Goal: Task Accomplishment & Management: Use online tool/utility

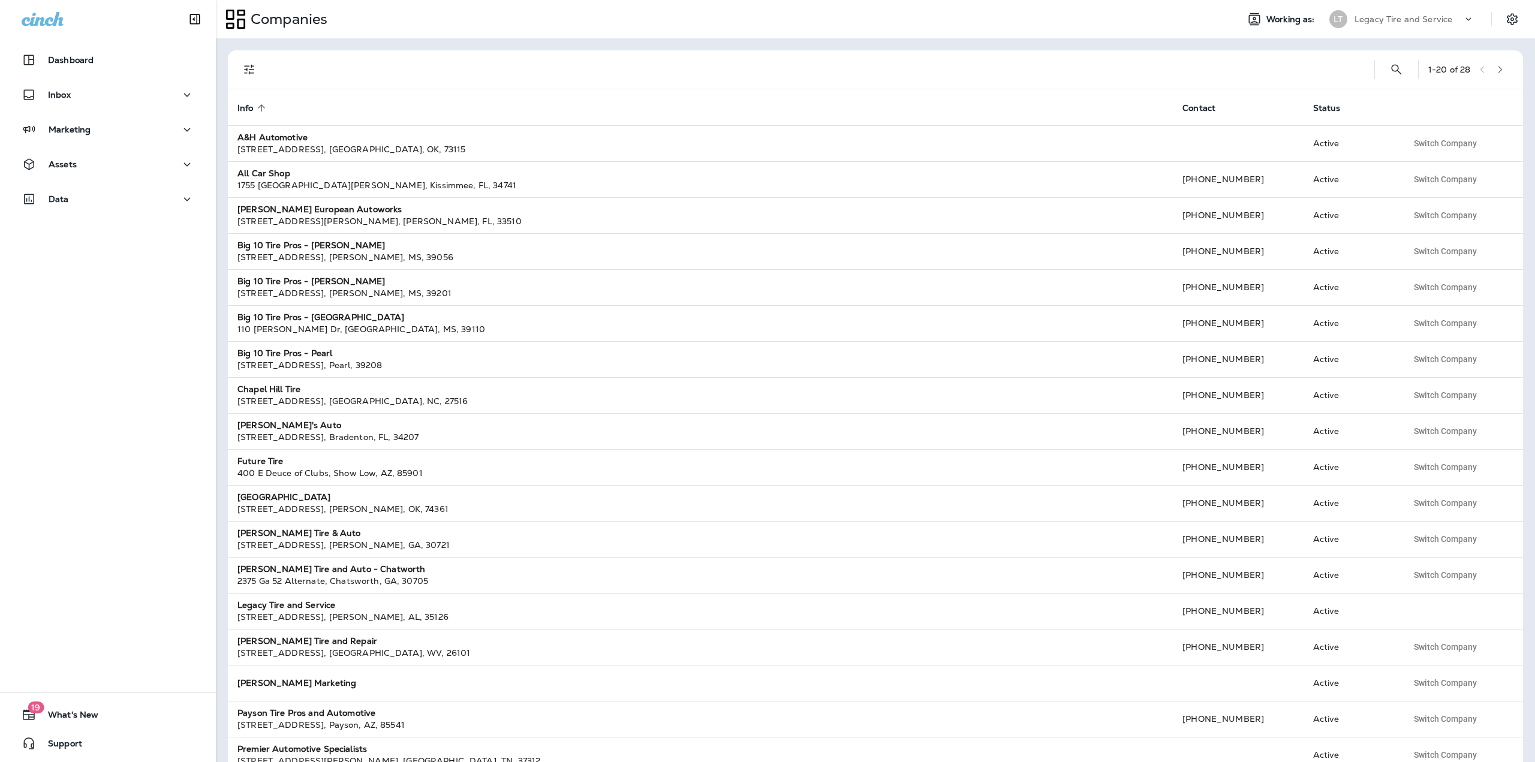
click at [1421, 27] on div "Legacy Tire and Service" at bounding box center [1409, 19] width 108 height 18
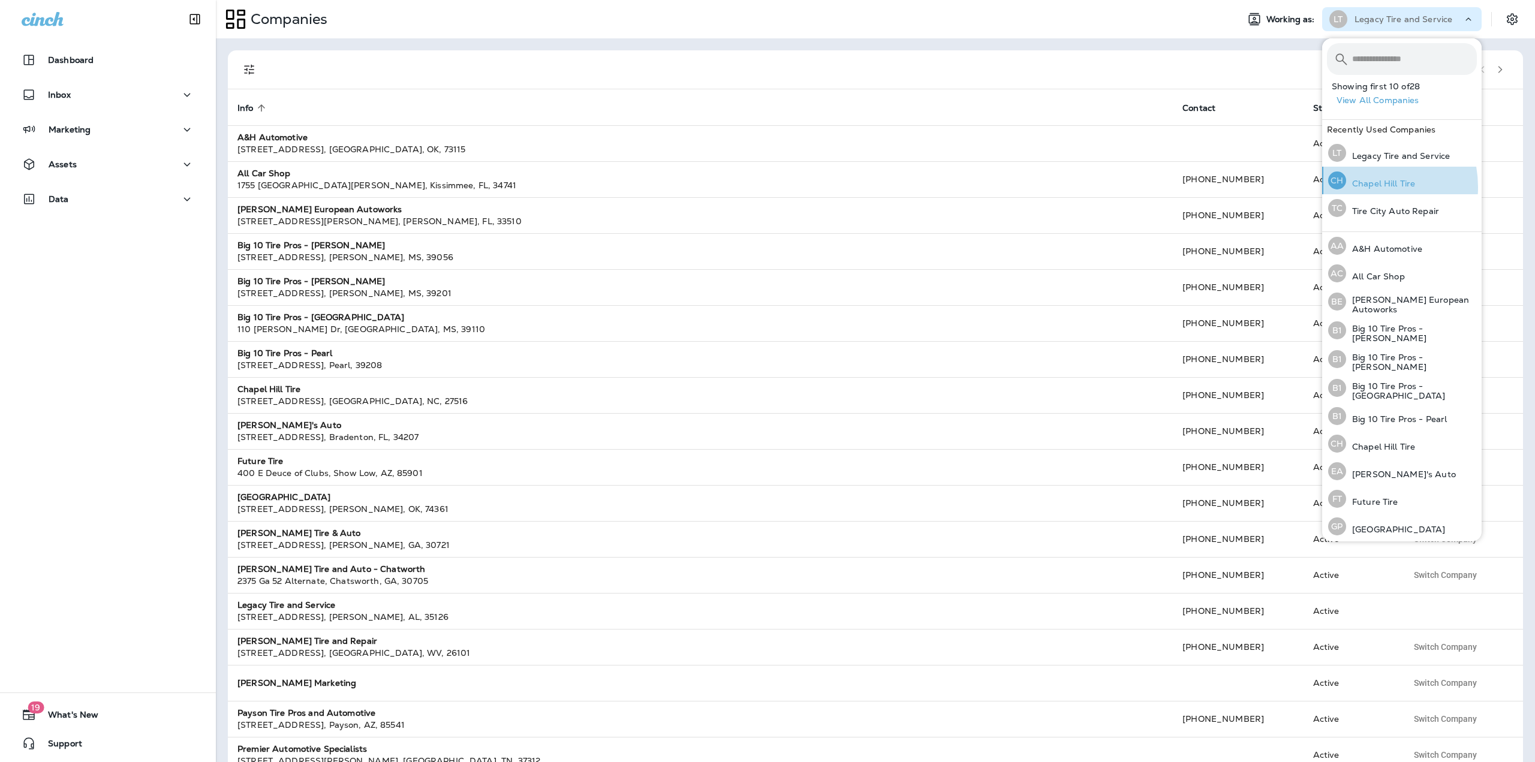
click at [1347, 189] on div "[GEOGRAPHIC_DATA] Tire" at bounding box center [1371, 181] width 97 height 28
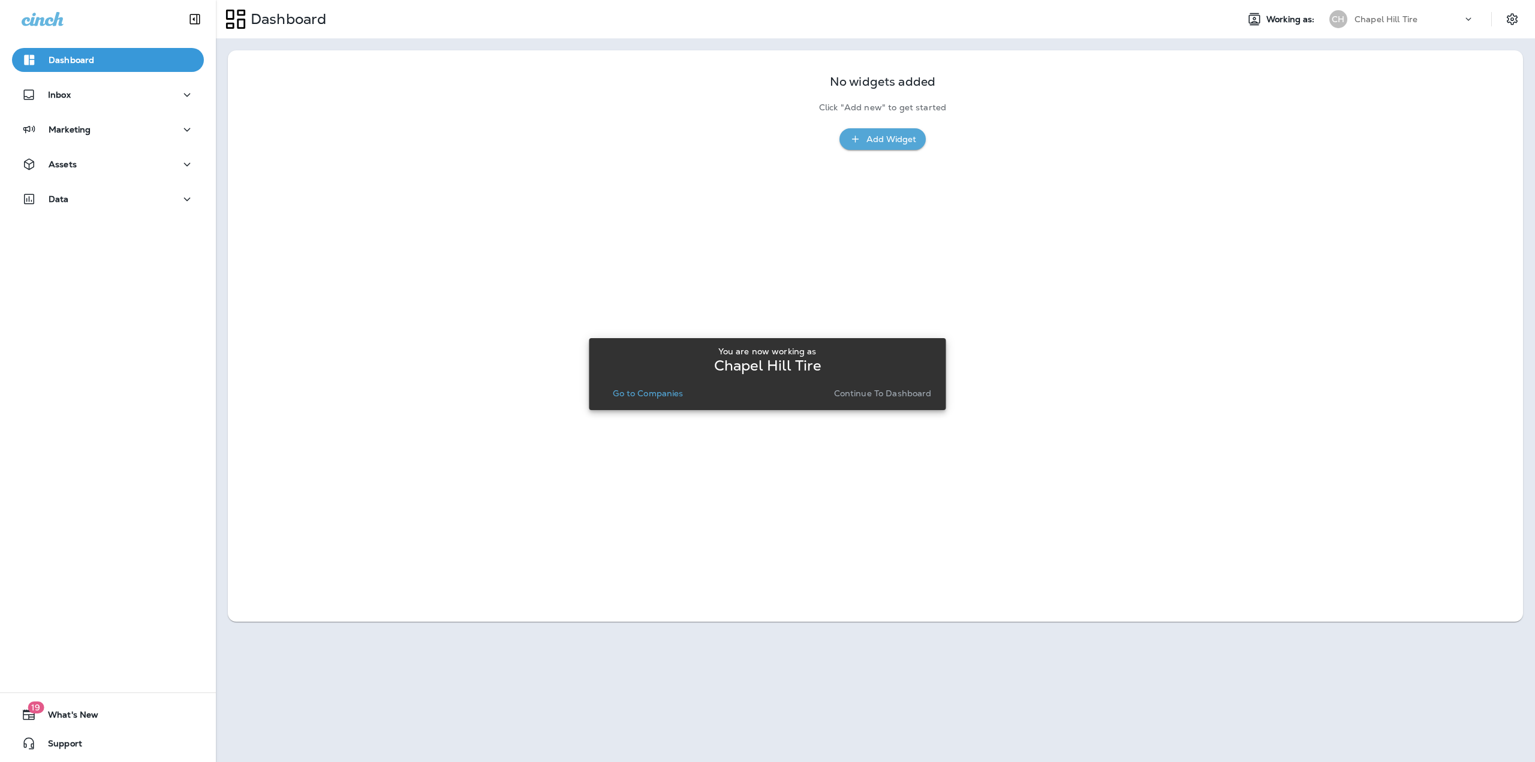
click at [647, 396] on p "Go to Companies" at bounding box center [648, 394] width 70 height 10
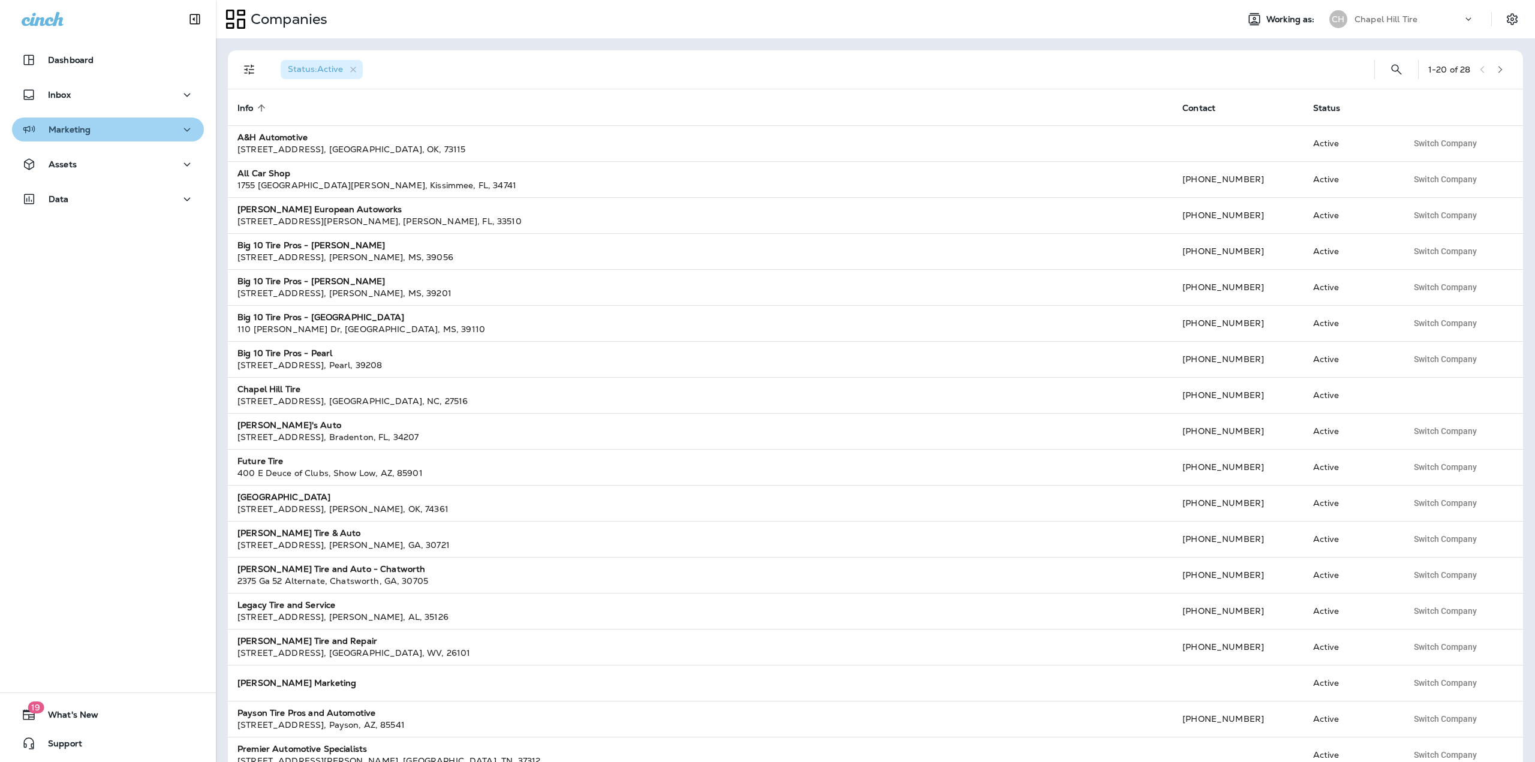
click at [114, 129] on div "Marketing" at bounding box center [108, 129] width 173 height 15
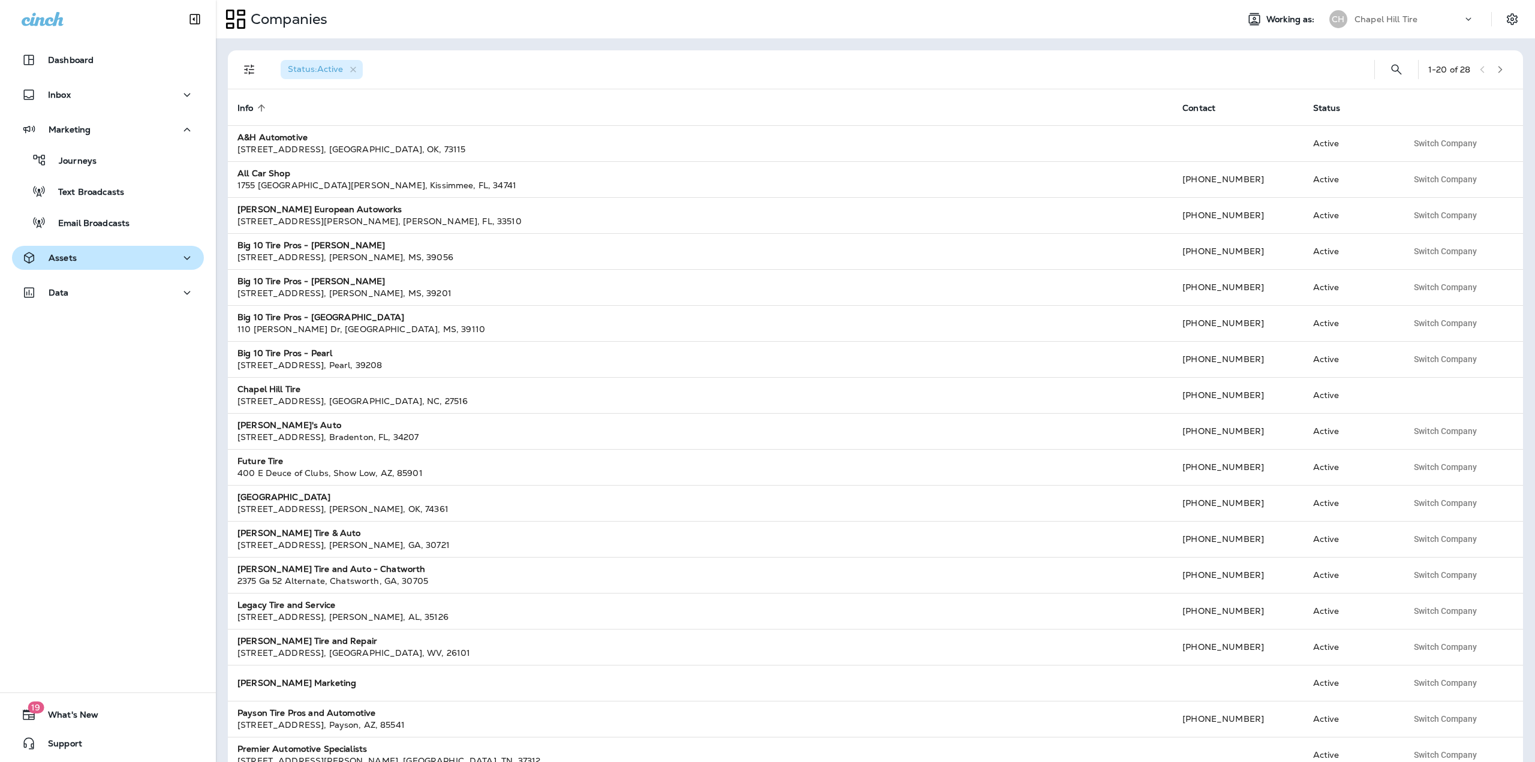
click at [122, 255] on div "Assets" at bounding box center [108, 258] width 173 height 15
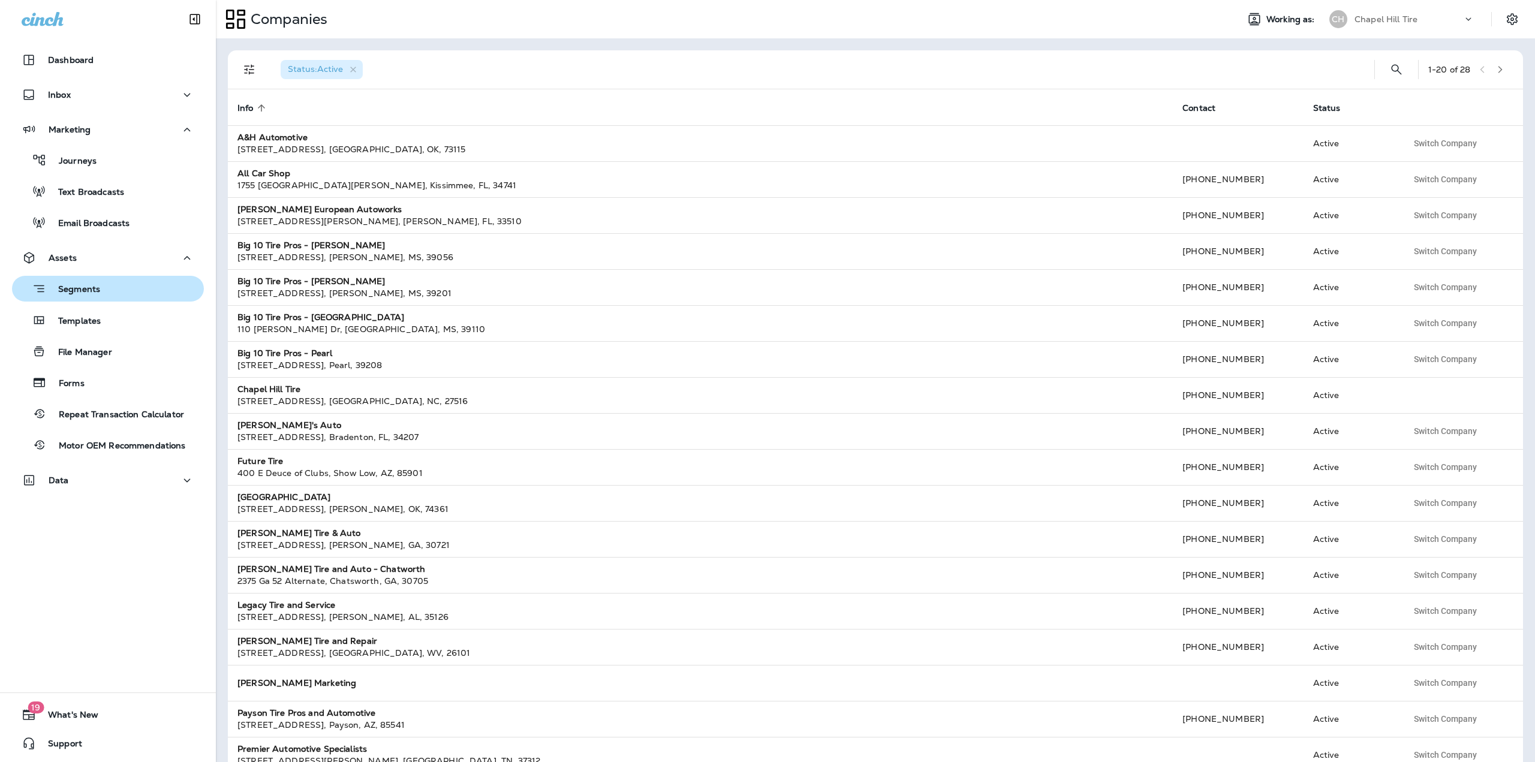
click at [73, 293] on p "Segments" at bounding box center [73, 290] width 54 height 12
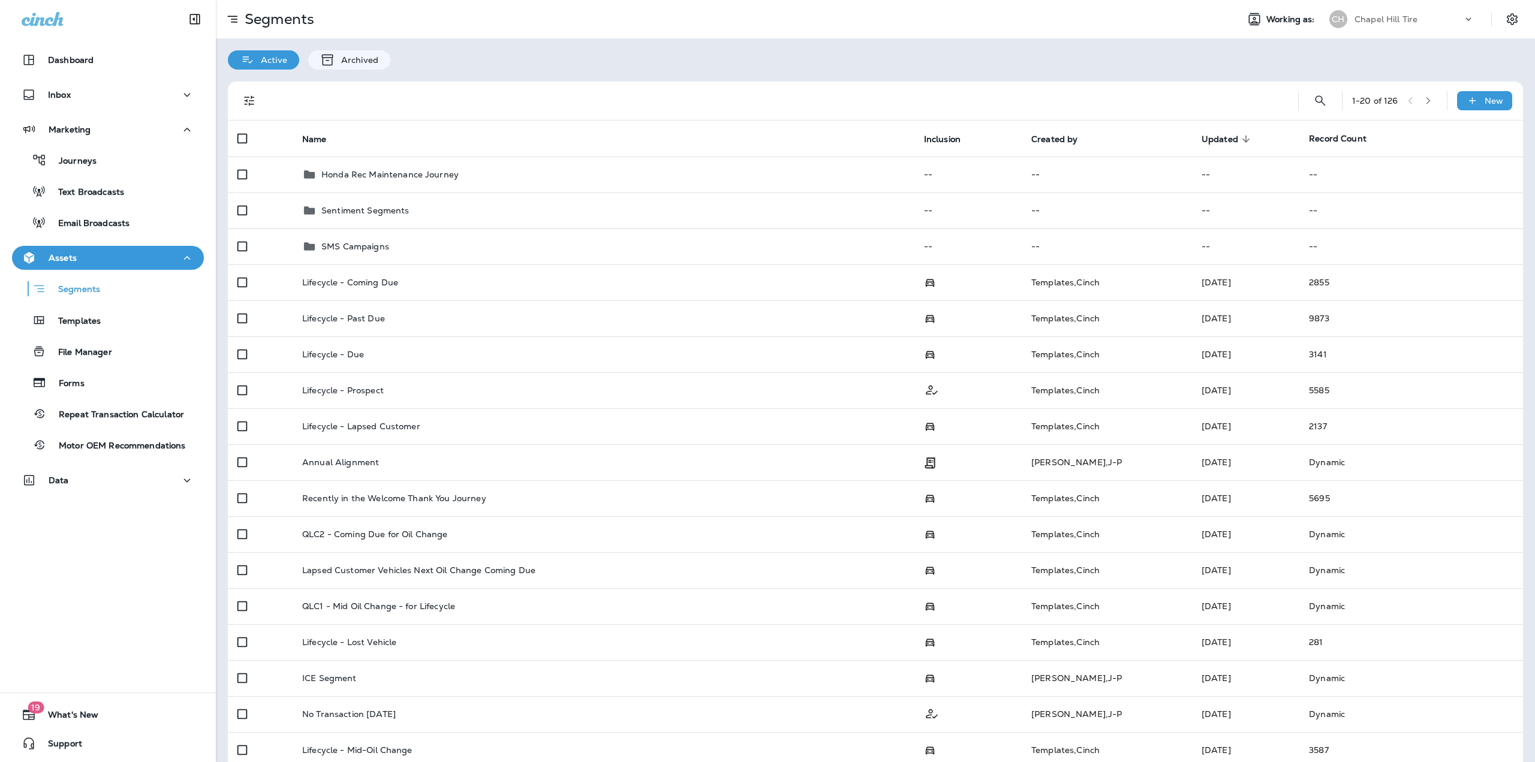
click at [1410, 12] on div "Chapel Hill Tire" at bounding box center [1409, 19] width 108 height 18
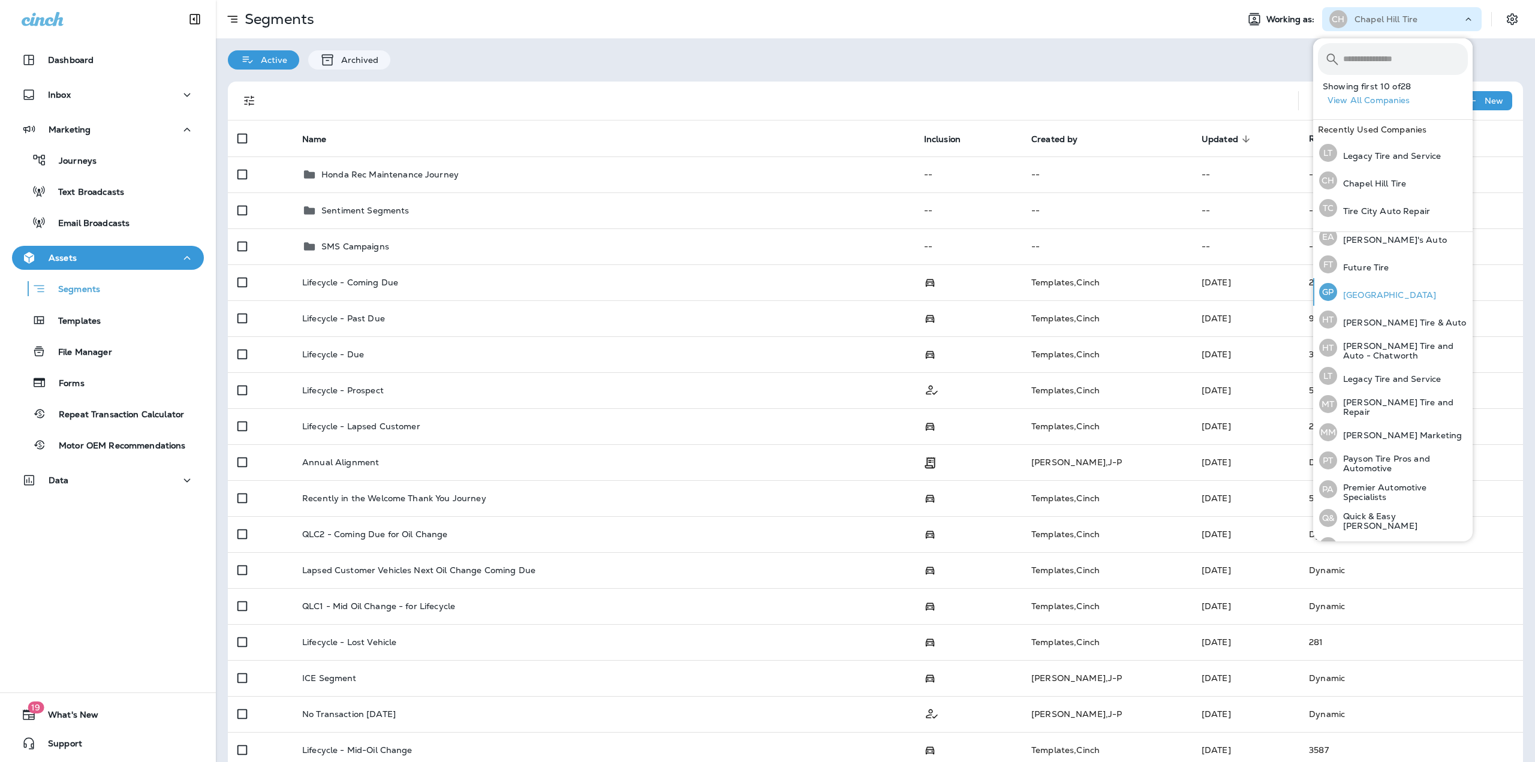
scroll to position [240, 0]
click at [1381, 428] on p "[PERSON_NAME] Marketing" at bounding box center [1399, 430] width 125 height 10
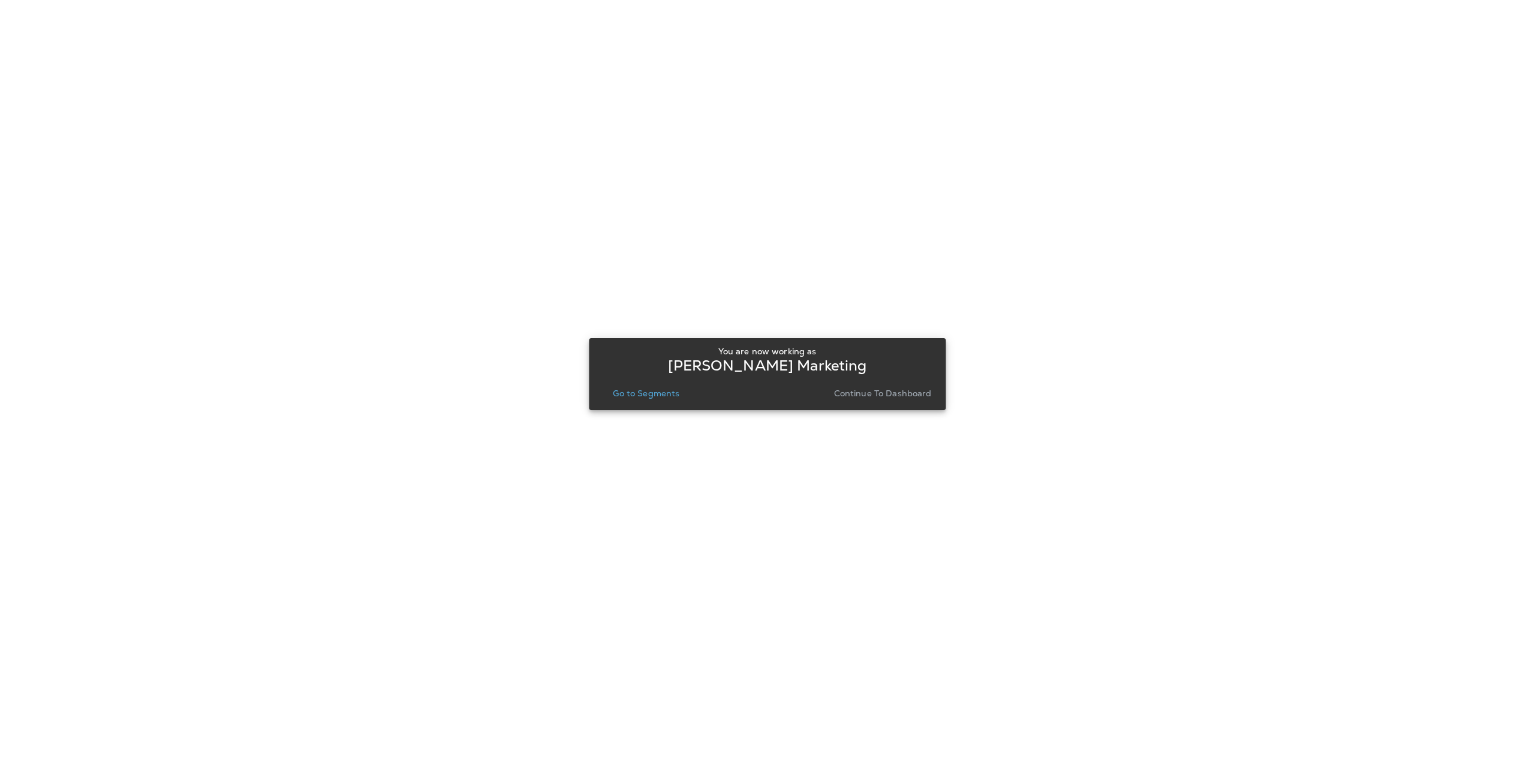
click at [632, 385] on button "Go to Segments" at bounding box center [646, 393] width 76 height 17
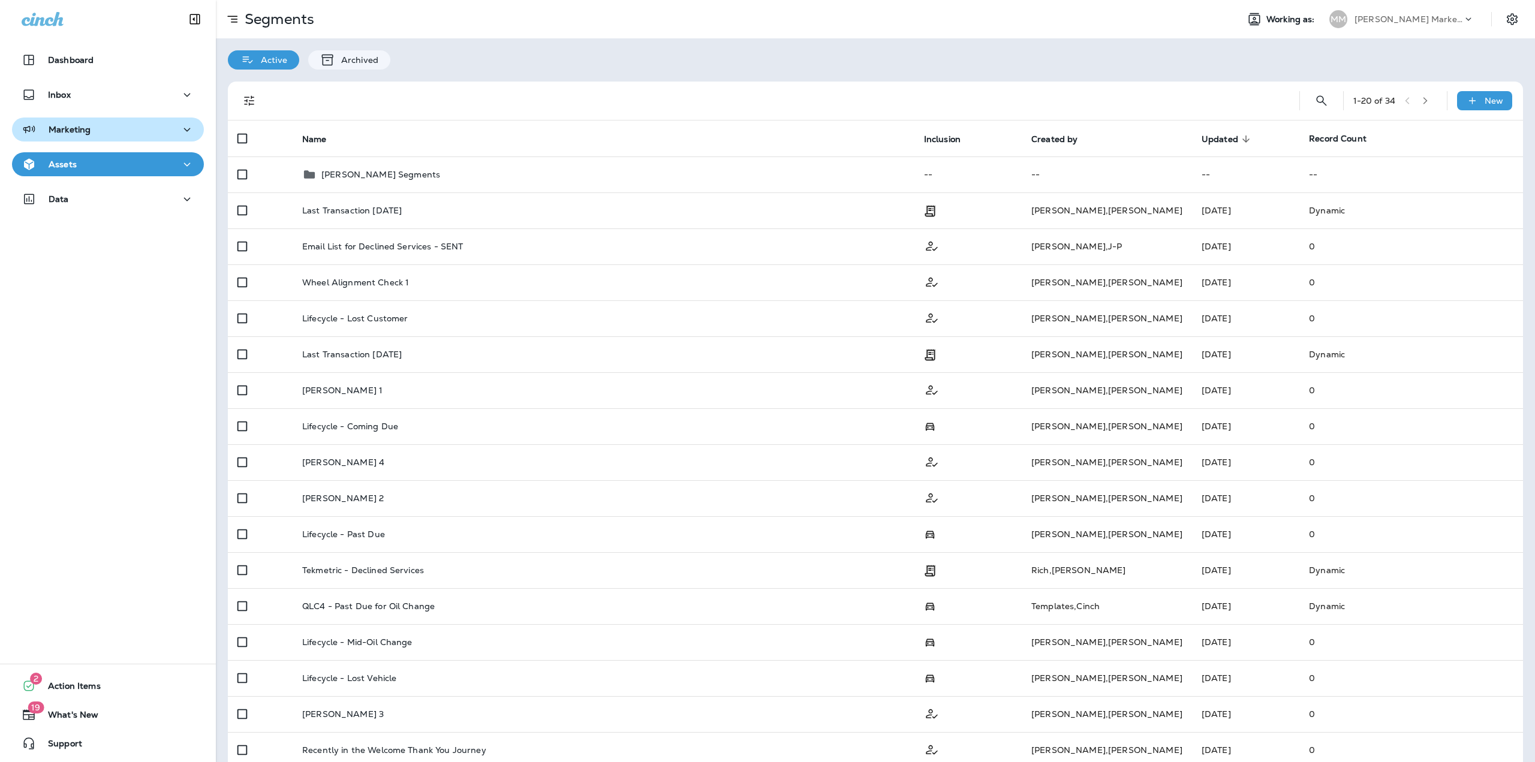
click at [75, 139] on button "Marketing" at bounding box center [108, 130] width 192 height 24
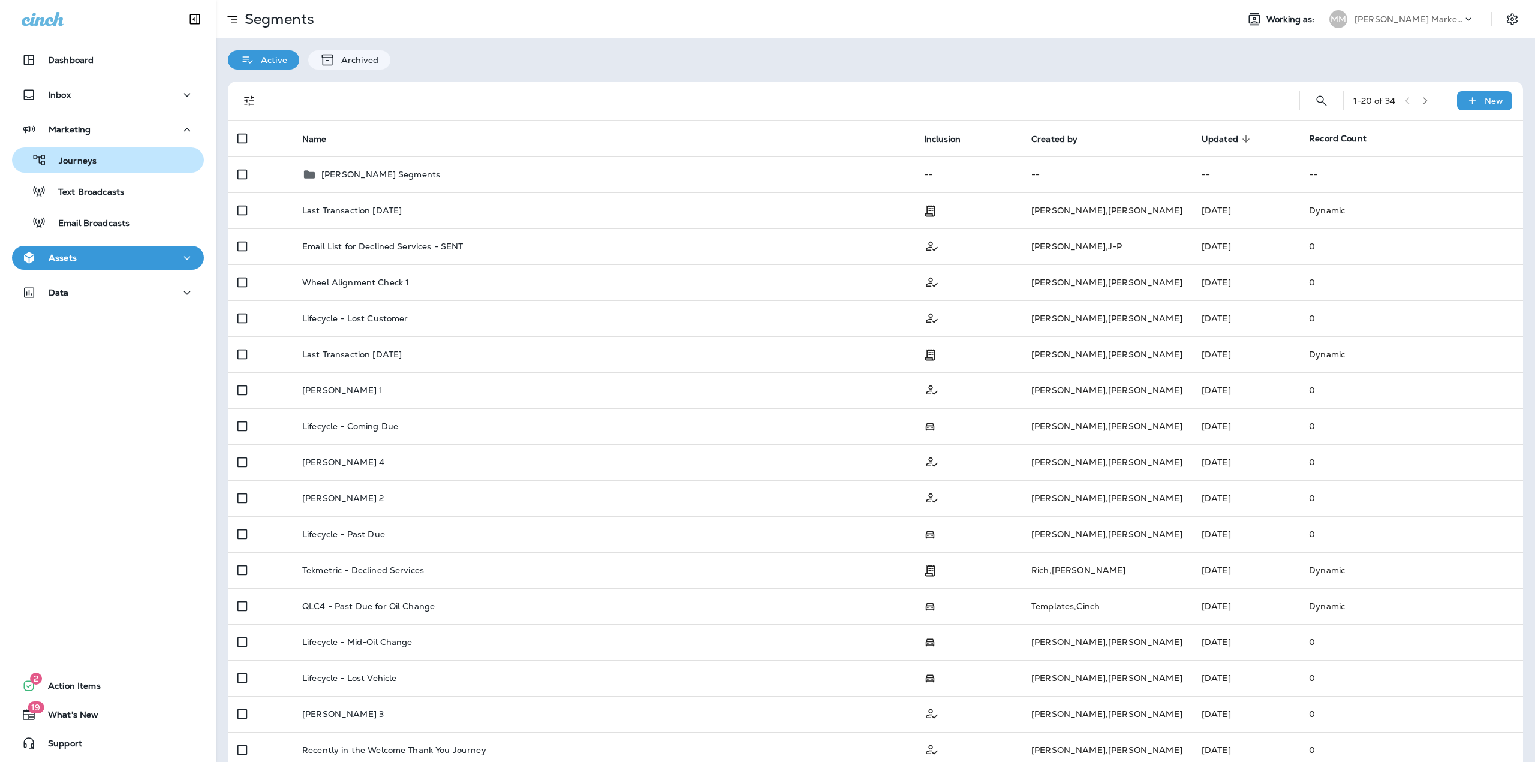
click at [72, 169] on div "Journeys" at bounding box center [57, 160] width 80 height 18
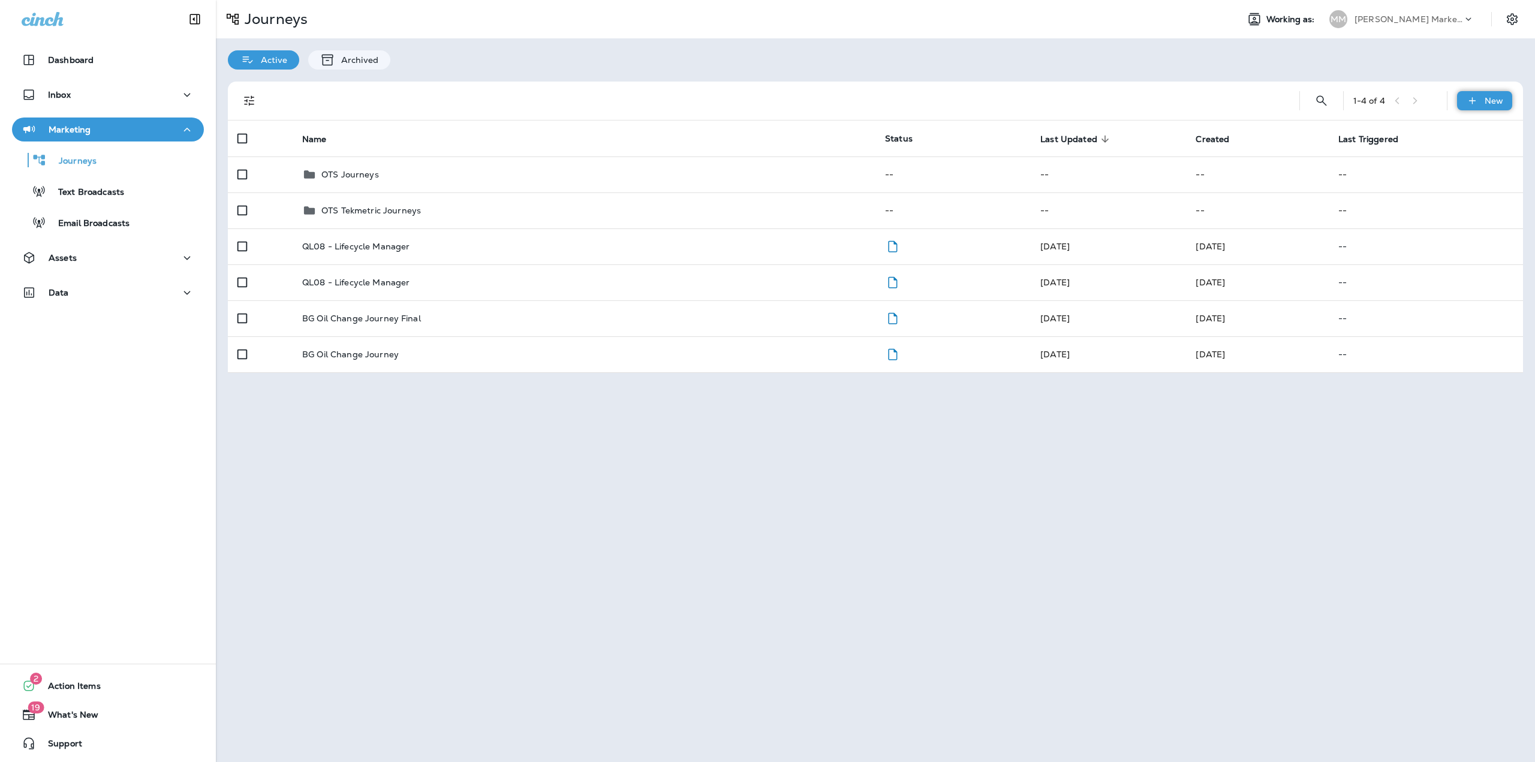
click at [1494, 102] on p "New" at bounding box center [1494, 101] width 19 height 10
click at [1454, 129] on p "New Journey" at bounding box center [1473, 130] width 60 height 10
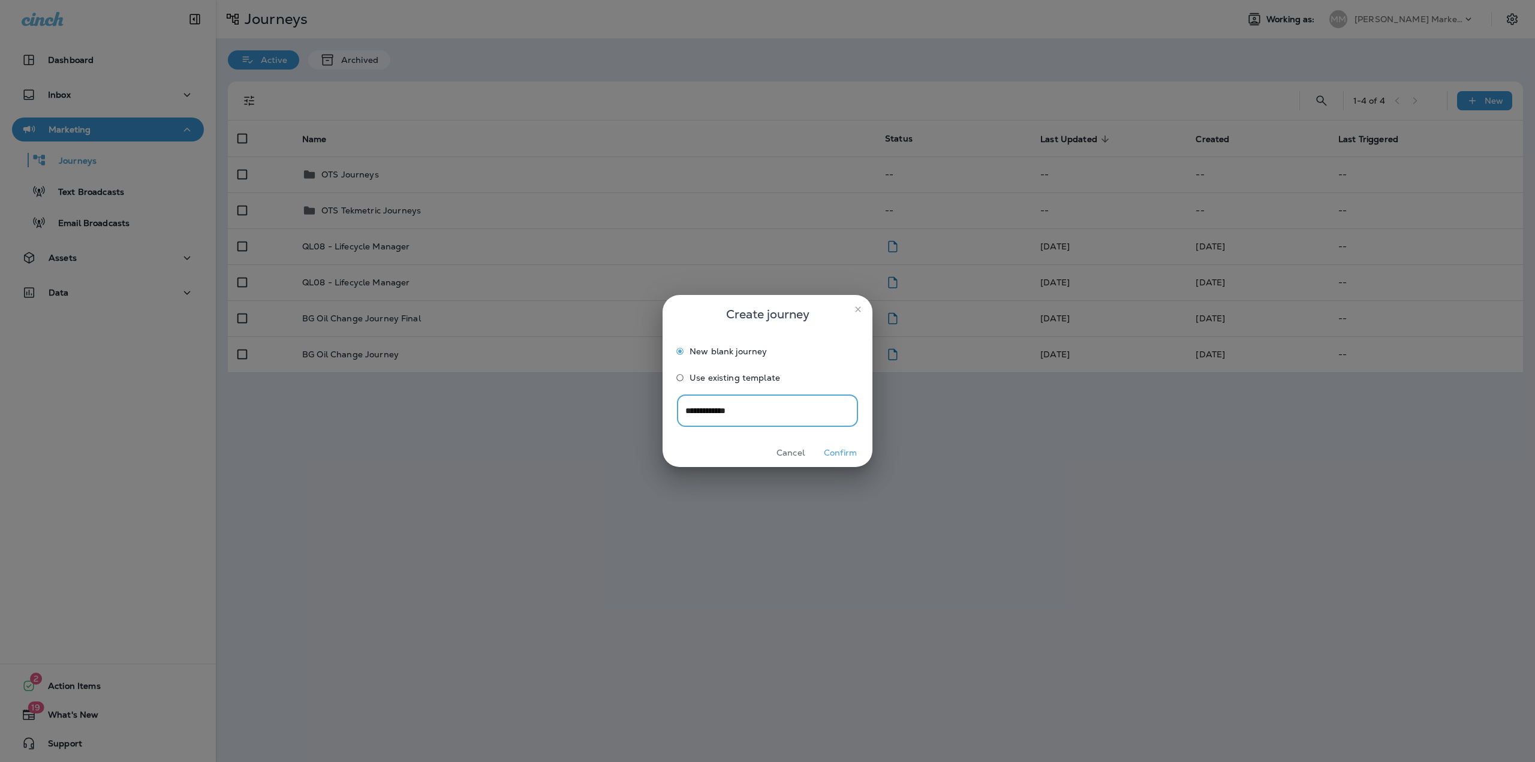
type input "**********"
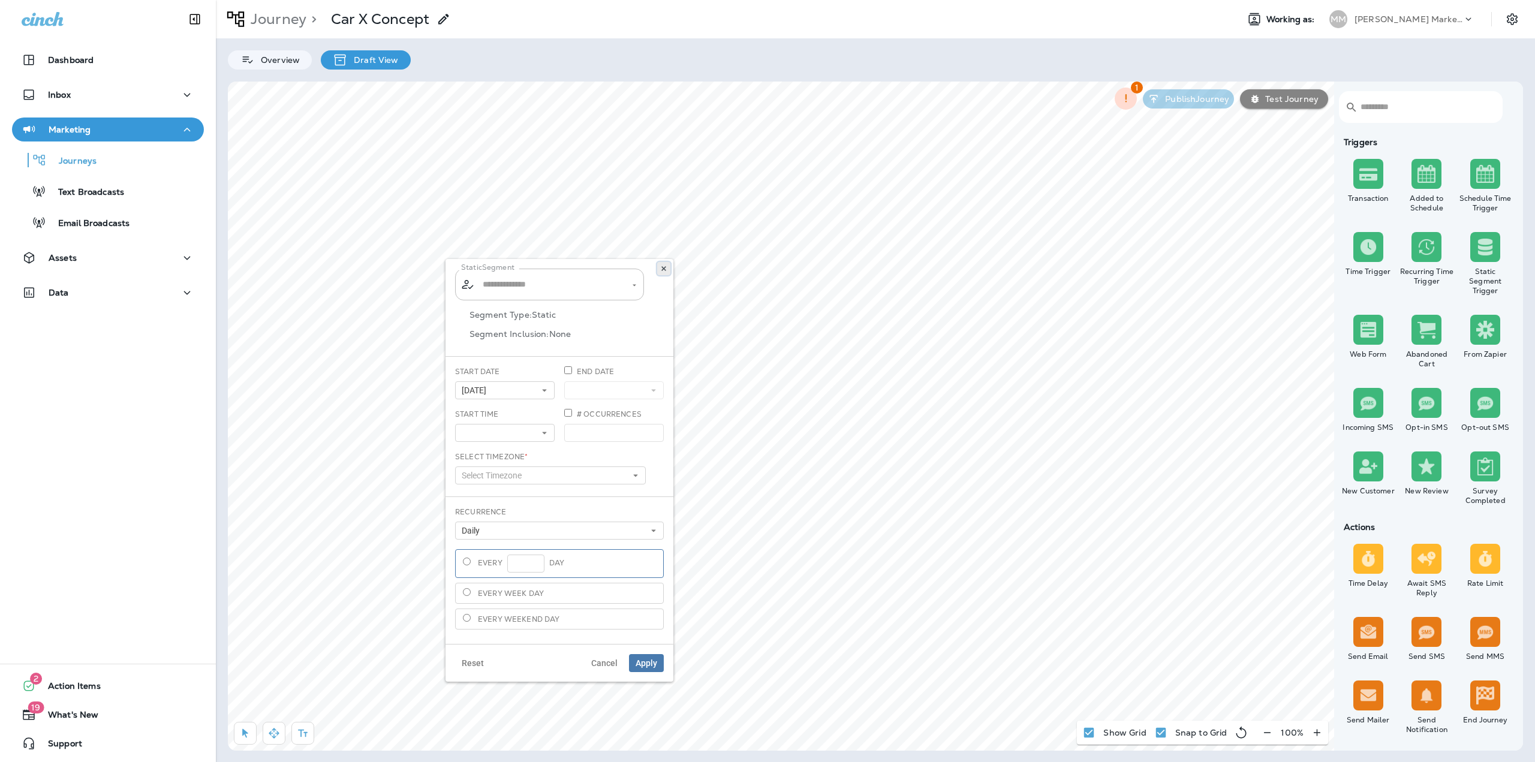
click at [664, 272] on icon at bounding box center [663, 268] width 7 height 7
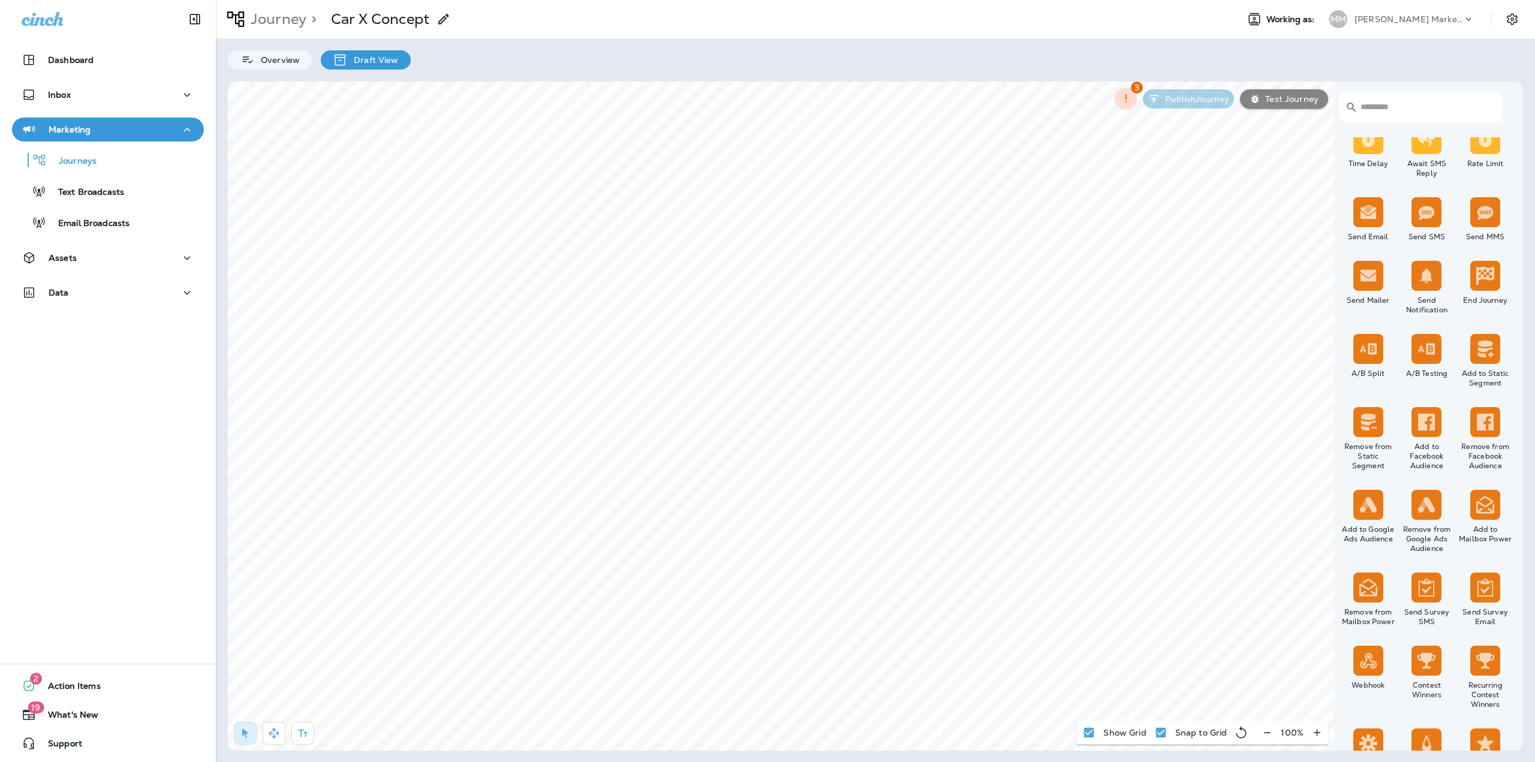
scroll to position [395, 0]
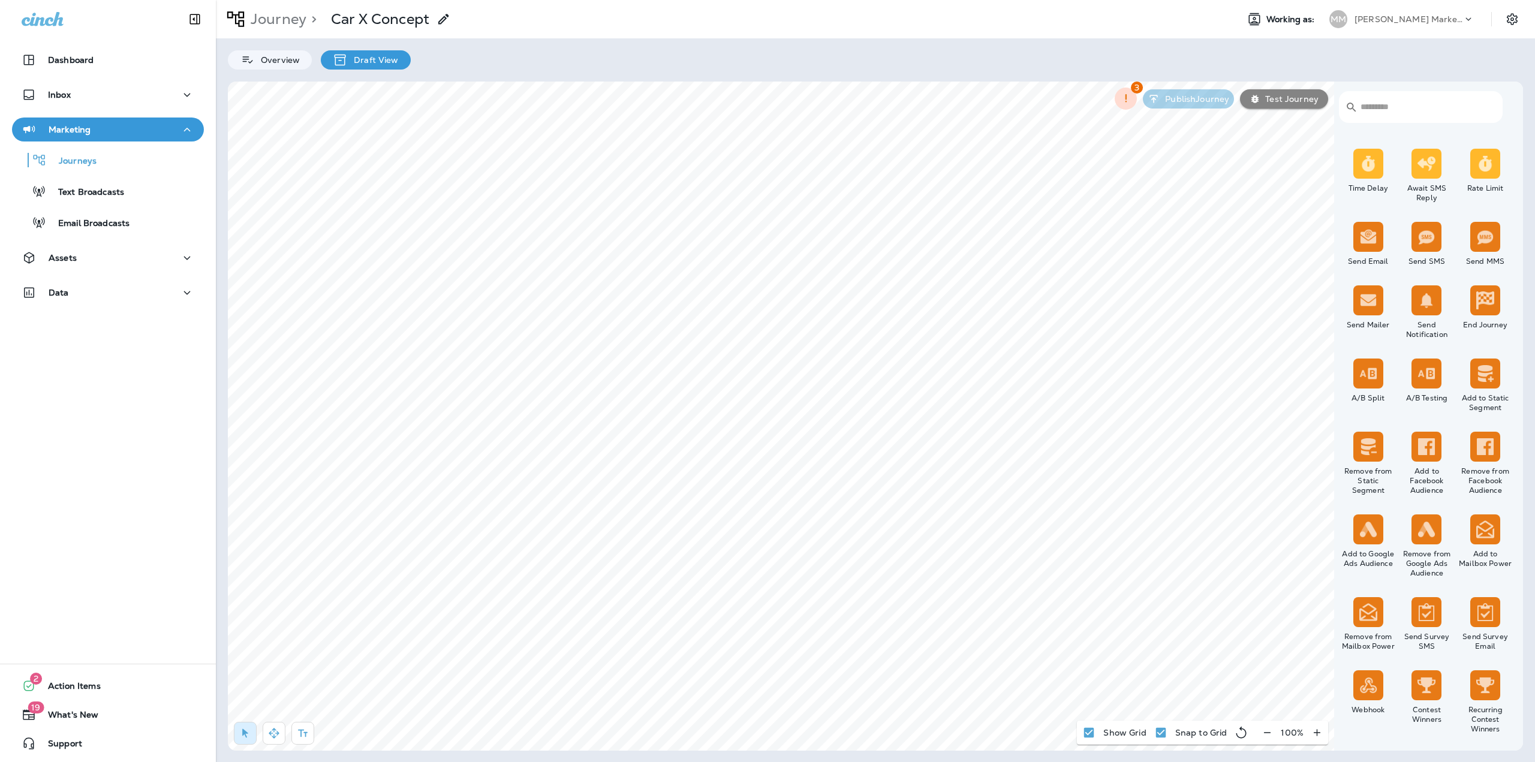
click at [449, 430] on div "​ ​ Triggers Transaction Added to Schedule Schedule Time Trigger Time Trigger R…" at bounding box center [875, 416] width 1295 height 669
click at [702, 410] on span "Apply" at bounding box center [692, 408] width 22 height 8
click at [575, 365] on label "No" at bounding box center [634, 365] width 149 height 10
click at [691, 405] on span "Apply" at bounding box center [692, 408] width 22 height 8
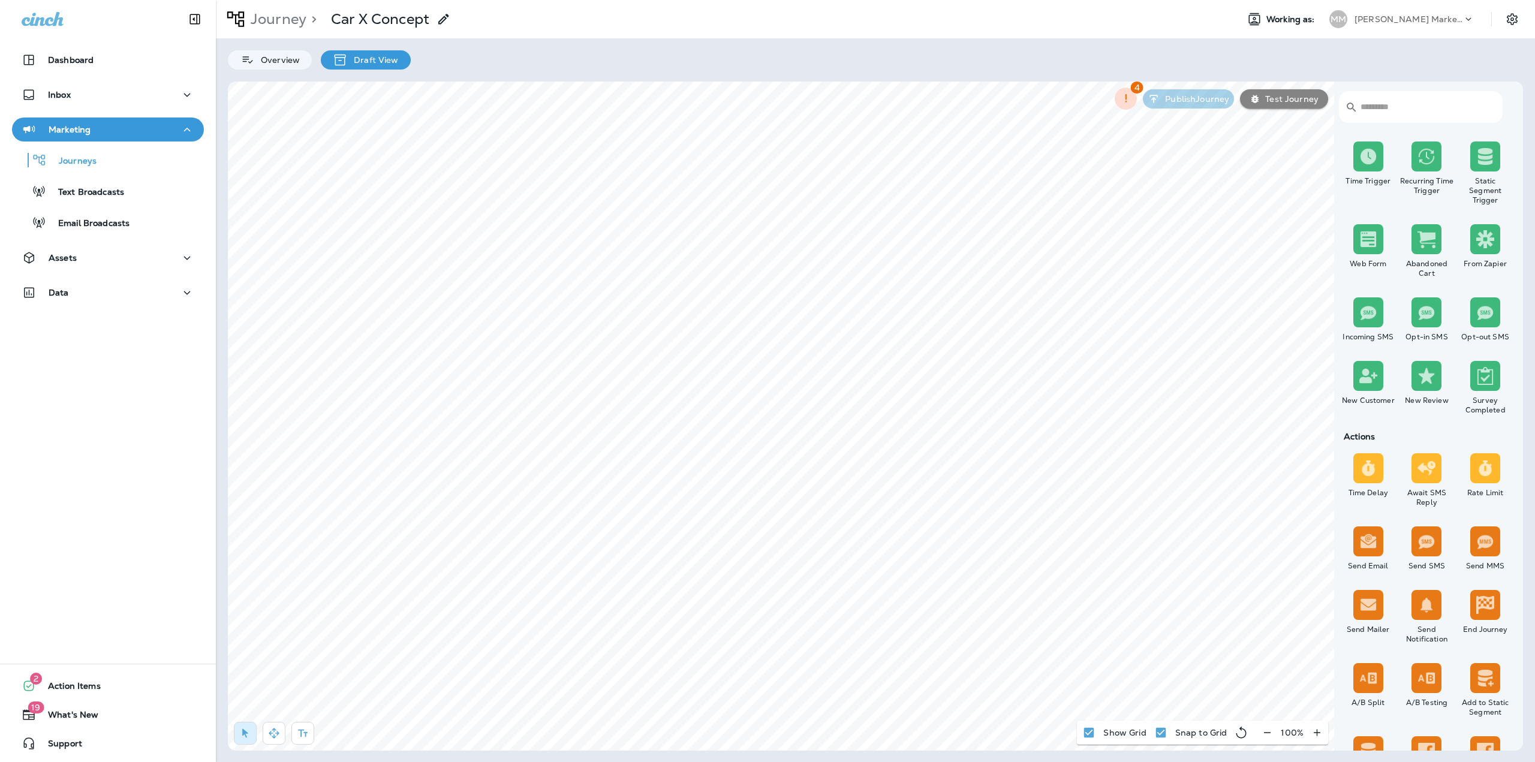
scroll to position [120, 0]
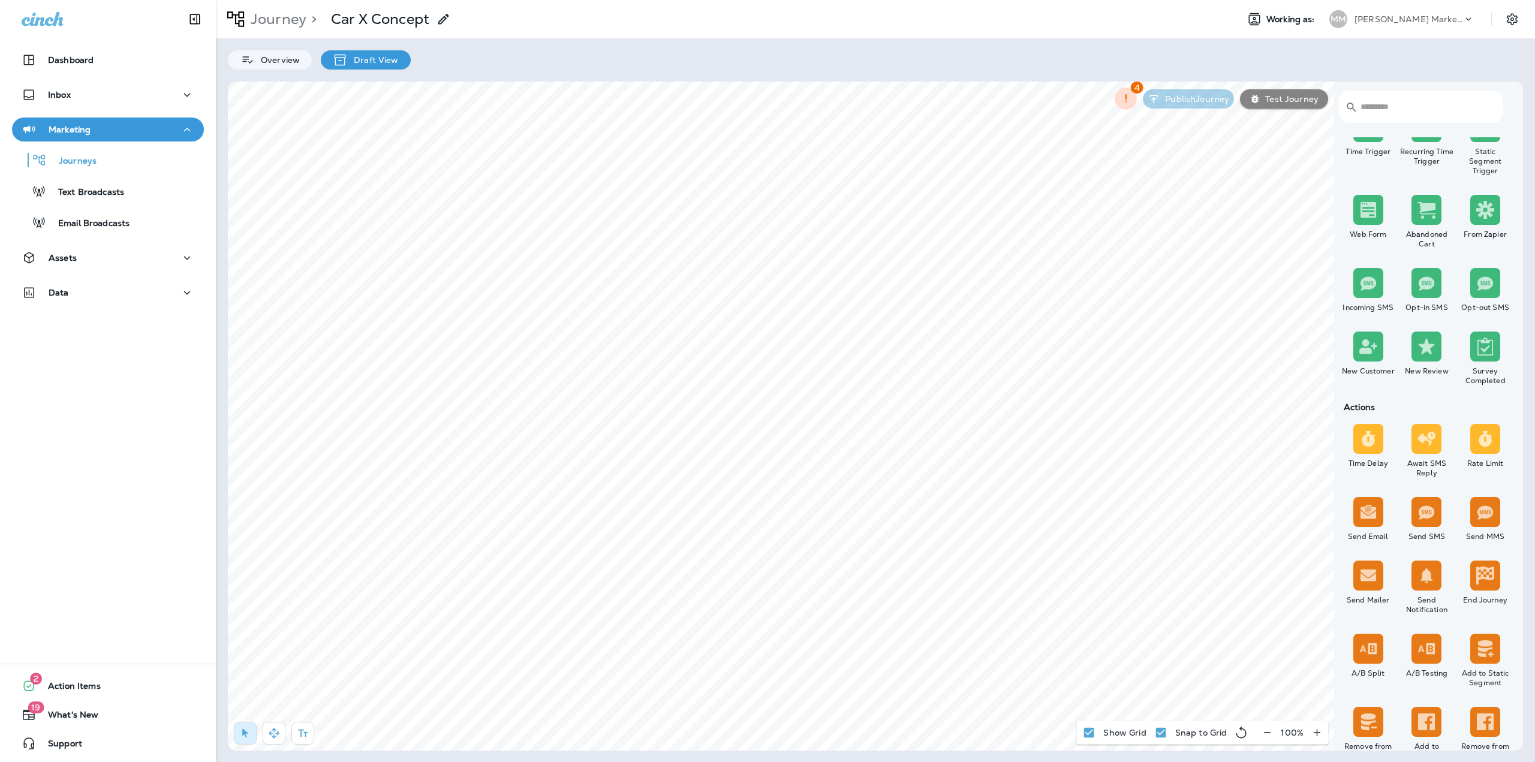
click at [278, 22] on p "Journey" at bounding box center [276, 19] width 61 height 18
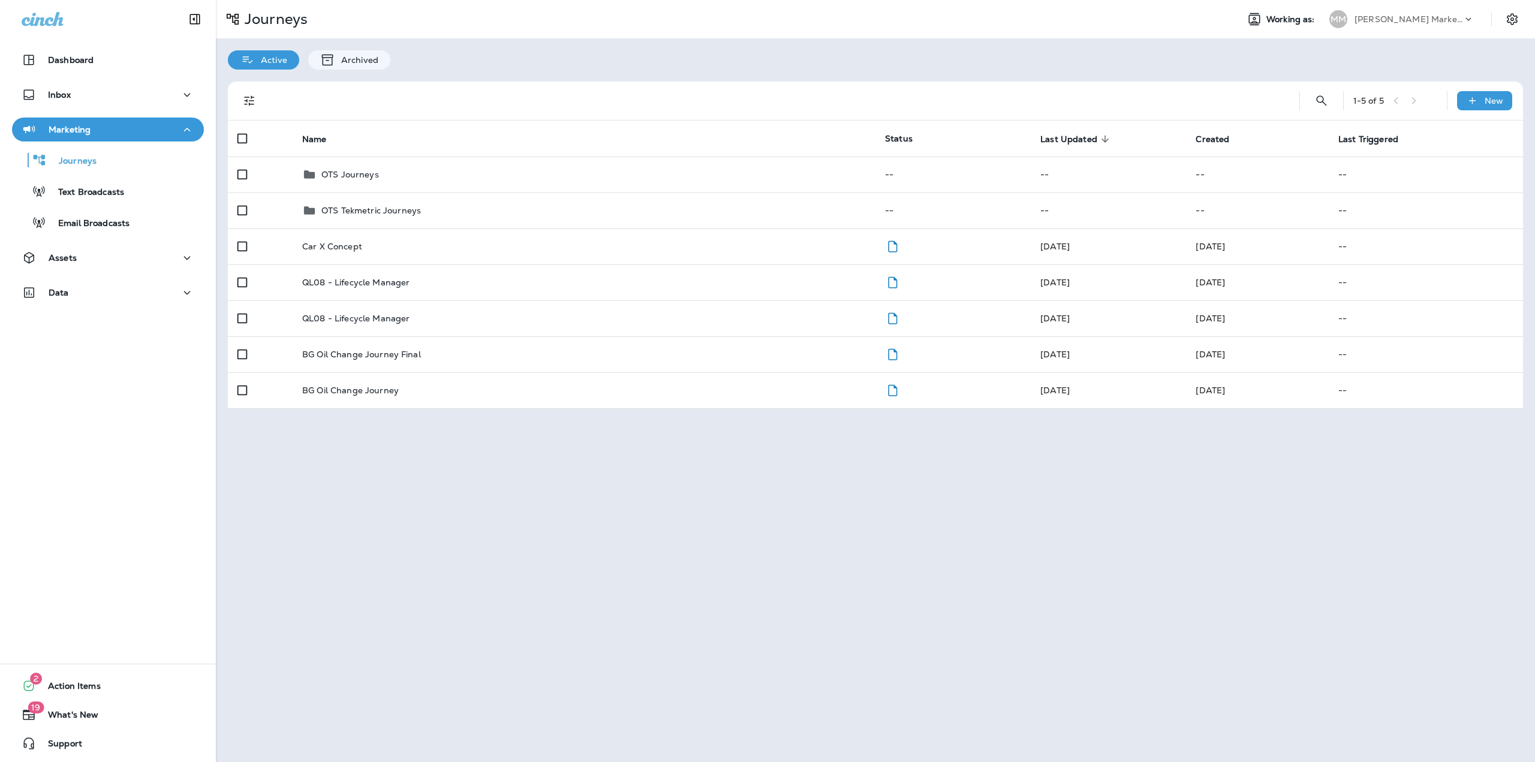
click at [1399, 13] on div "[PERSON_NAME] Marketing" at bounding box center [1409, 19] width 108 height 18
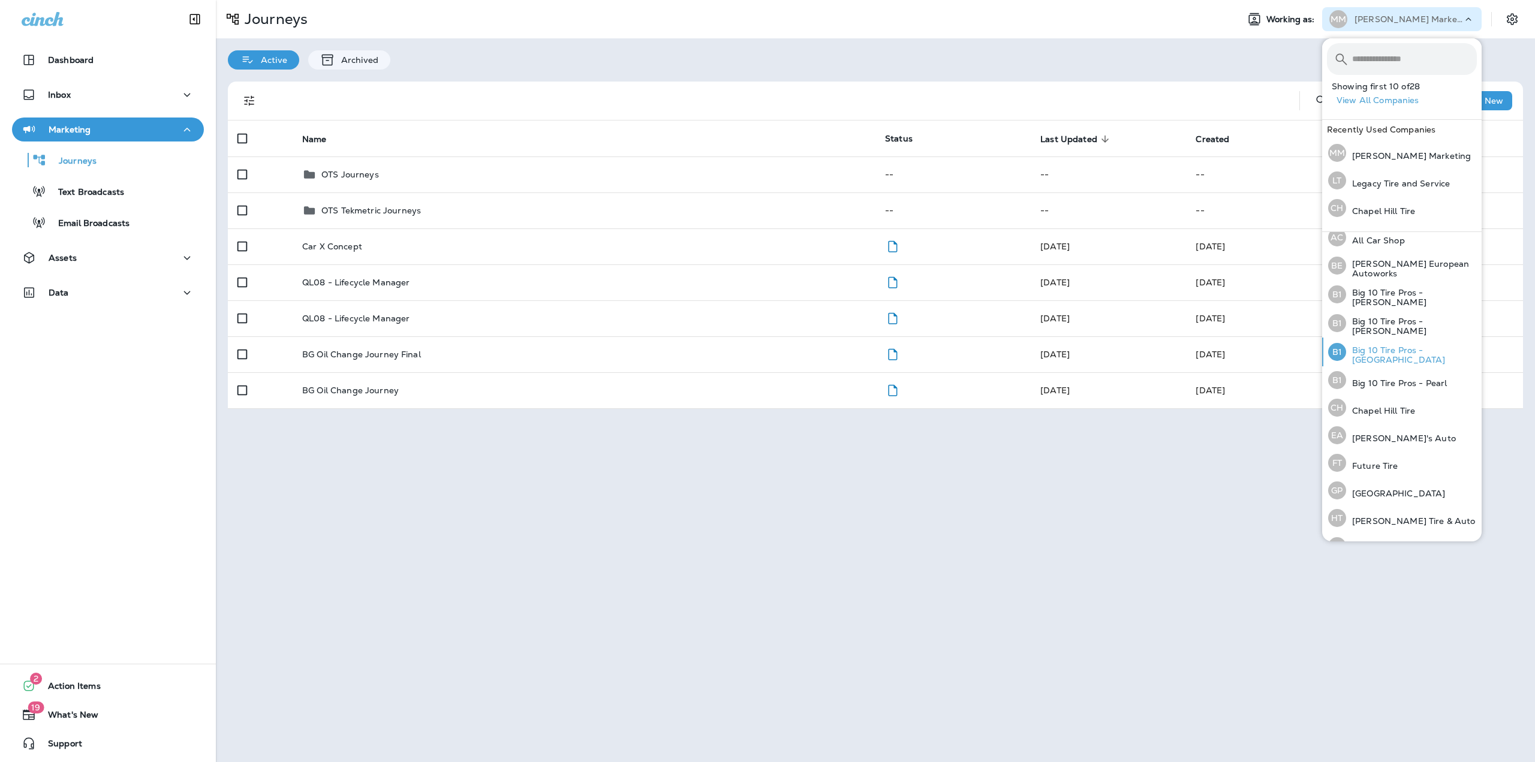
scroll to position [180, 0]
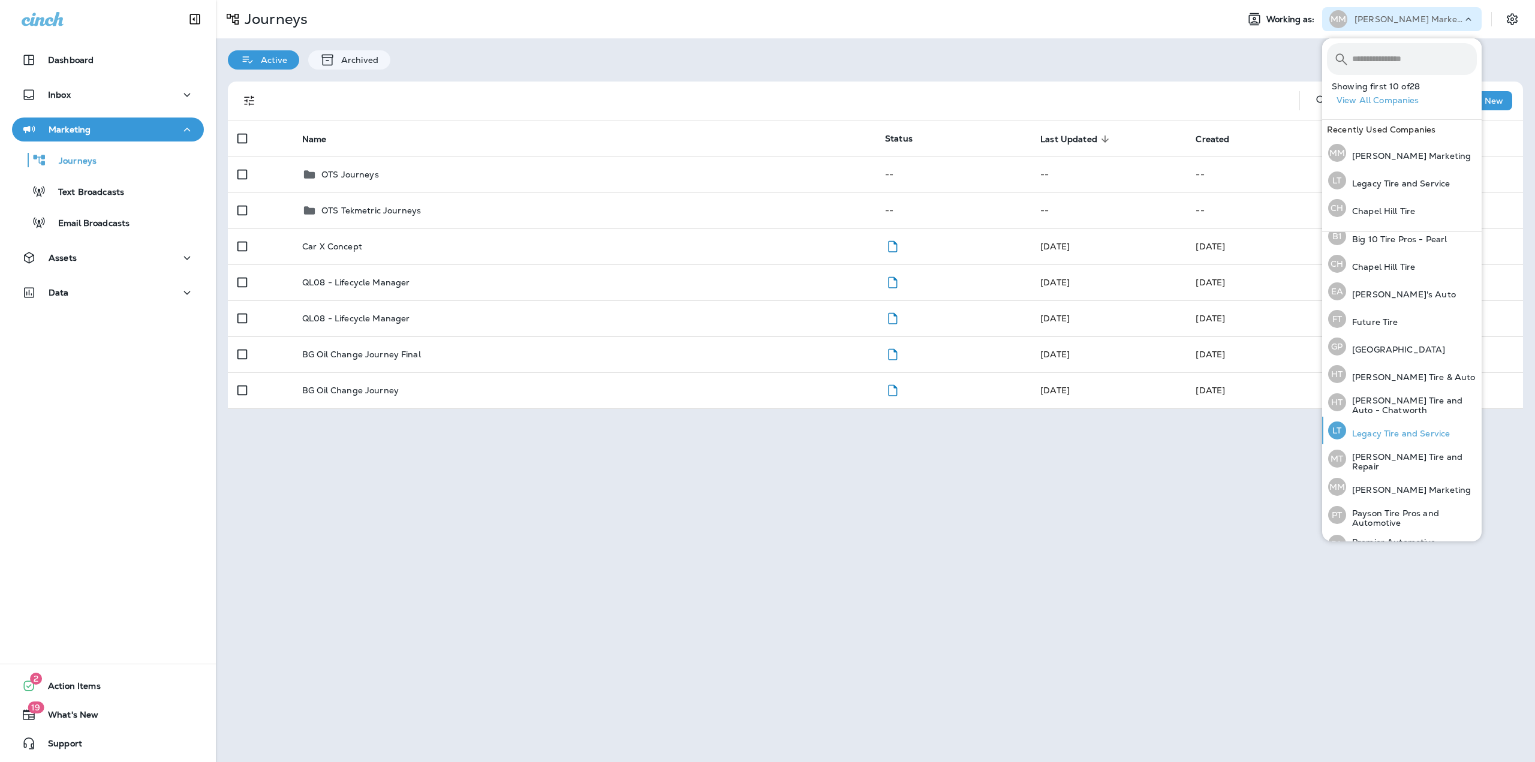
click at [1396, 429] on p "Legacy Tire and Service" at bounding box center [1398, 434] width 104 height 10
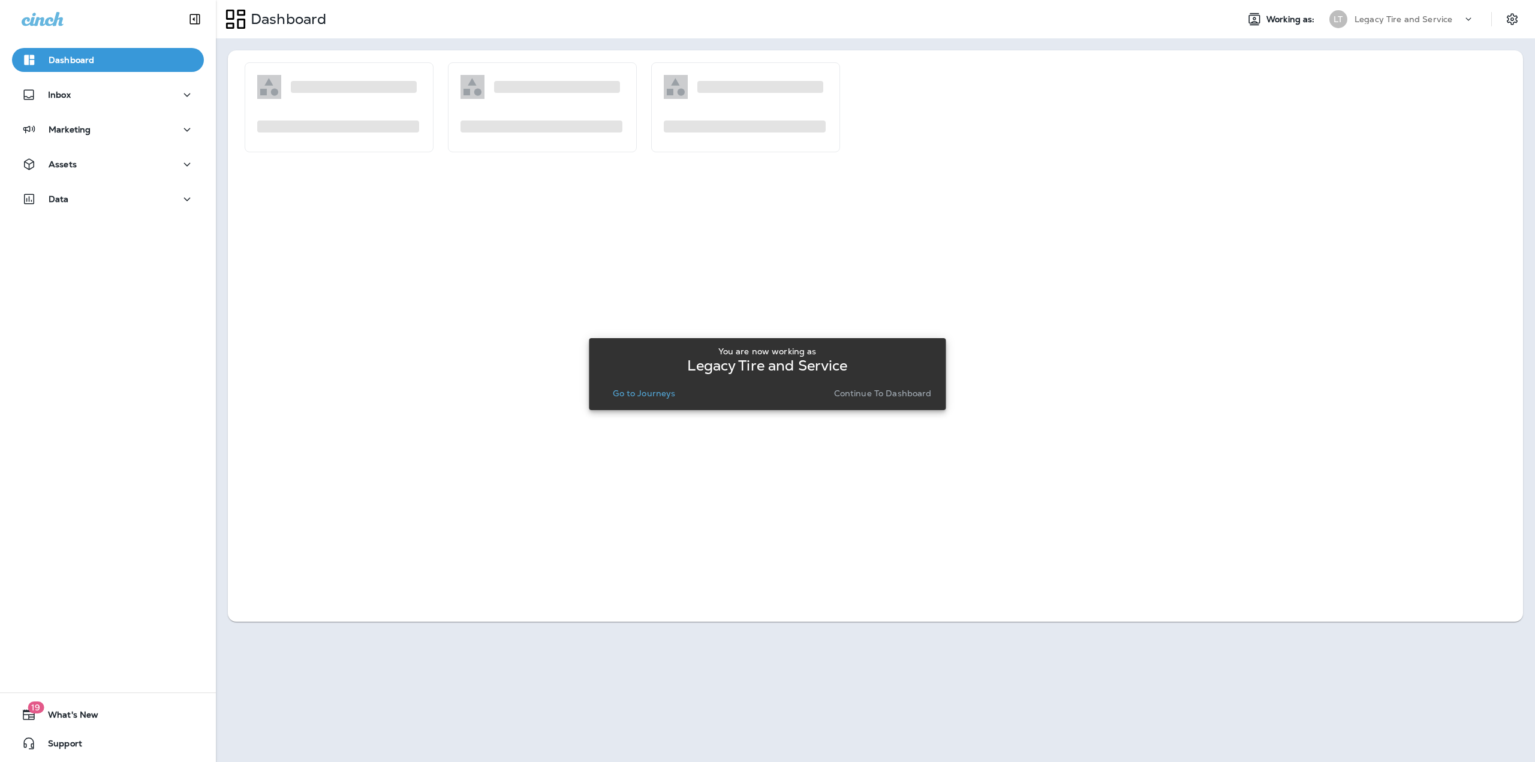
click at [638, 390] on p "Go to Journeys" at bounding box center [644, 394] width 62 height 10
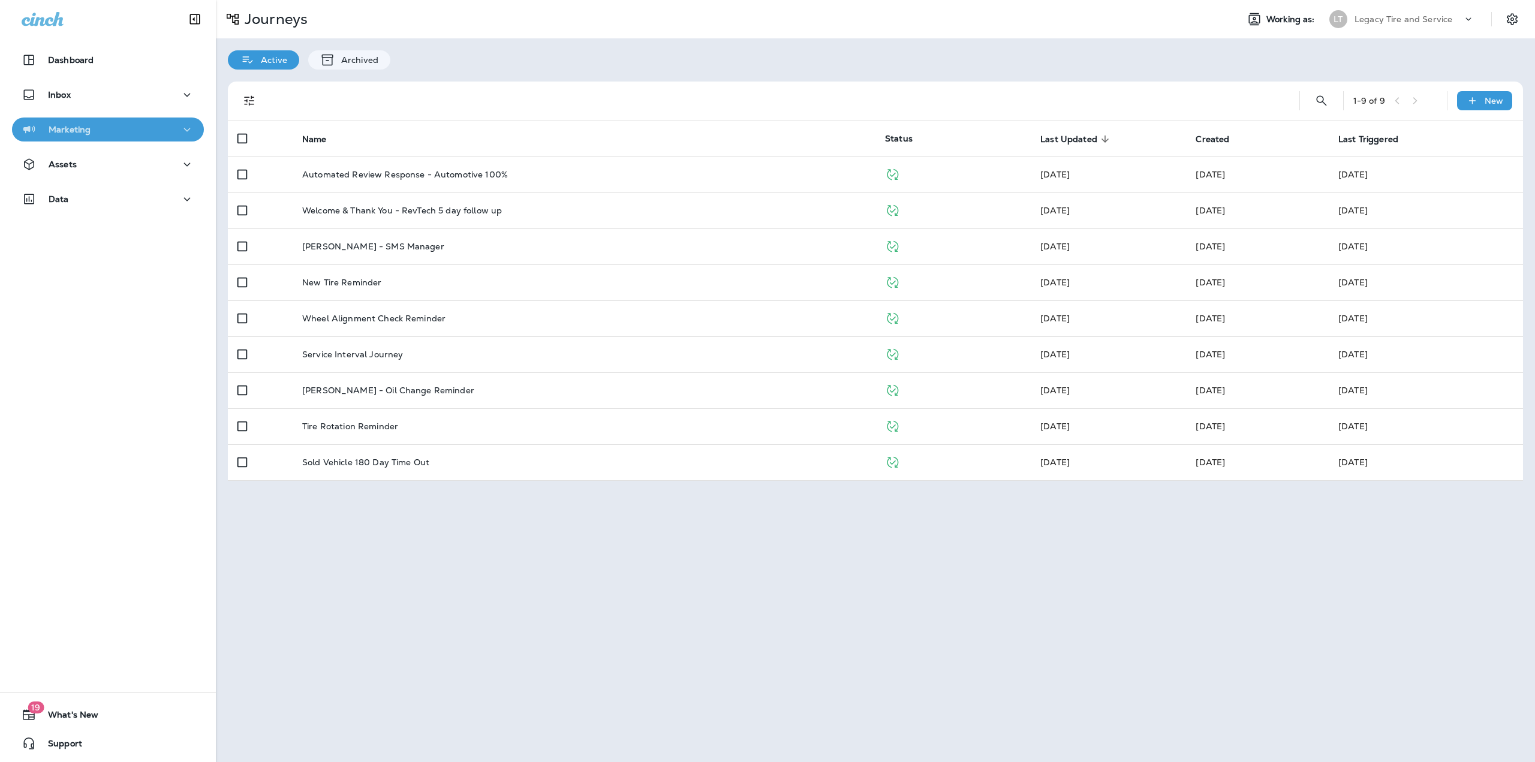
click at [107, 130] on div "Marketing" at bounding box center [108, 129] width 173 height 15
click at [98, 188] on p "Text Broadcasts" at bounding box center [85, 192] width 78 height 11
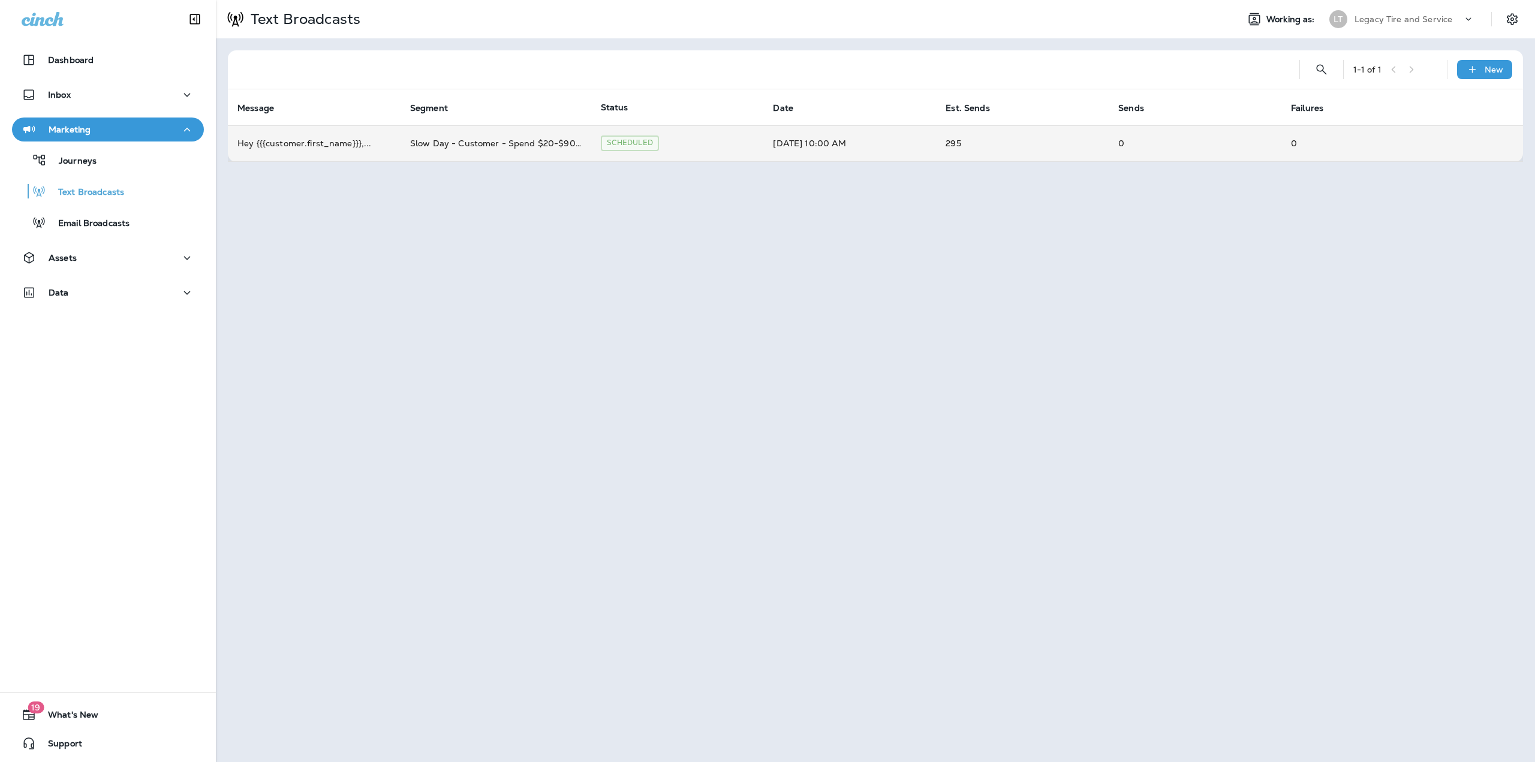
click at [512, 143] on td "Slow Day - Customer - Spend $20-$90 last return between 90-365 days" at bounding box center [496, 143] width 191 height 36
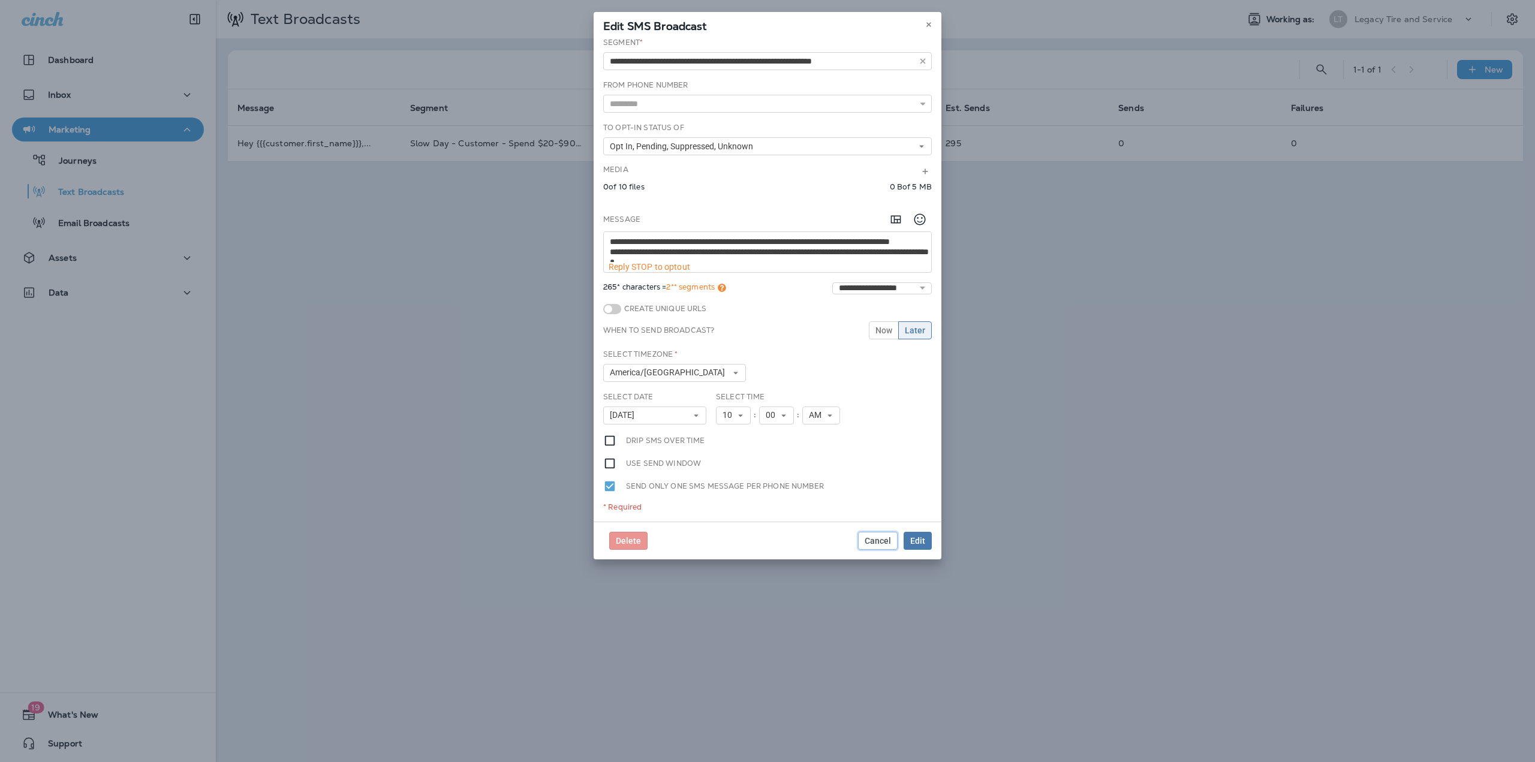
click at [887, 544] on span "Cancel" at bounding box center [878, 541] width 26 height 8
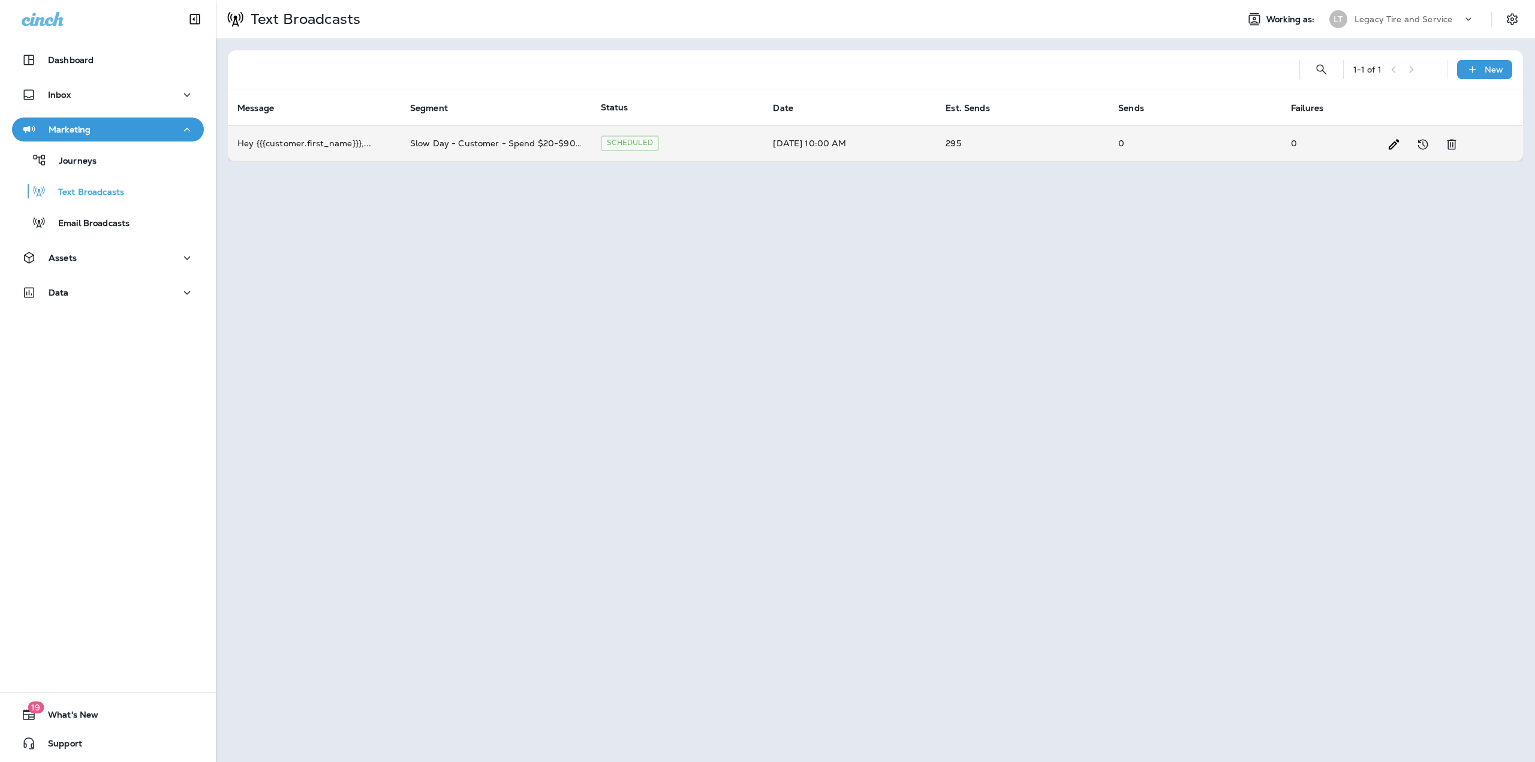
click at [717, 140] on td "Scheduled" at bounding box center [677, 143] width 173 height 36
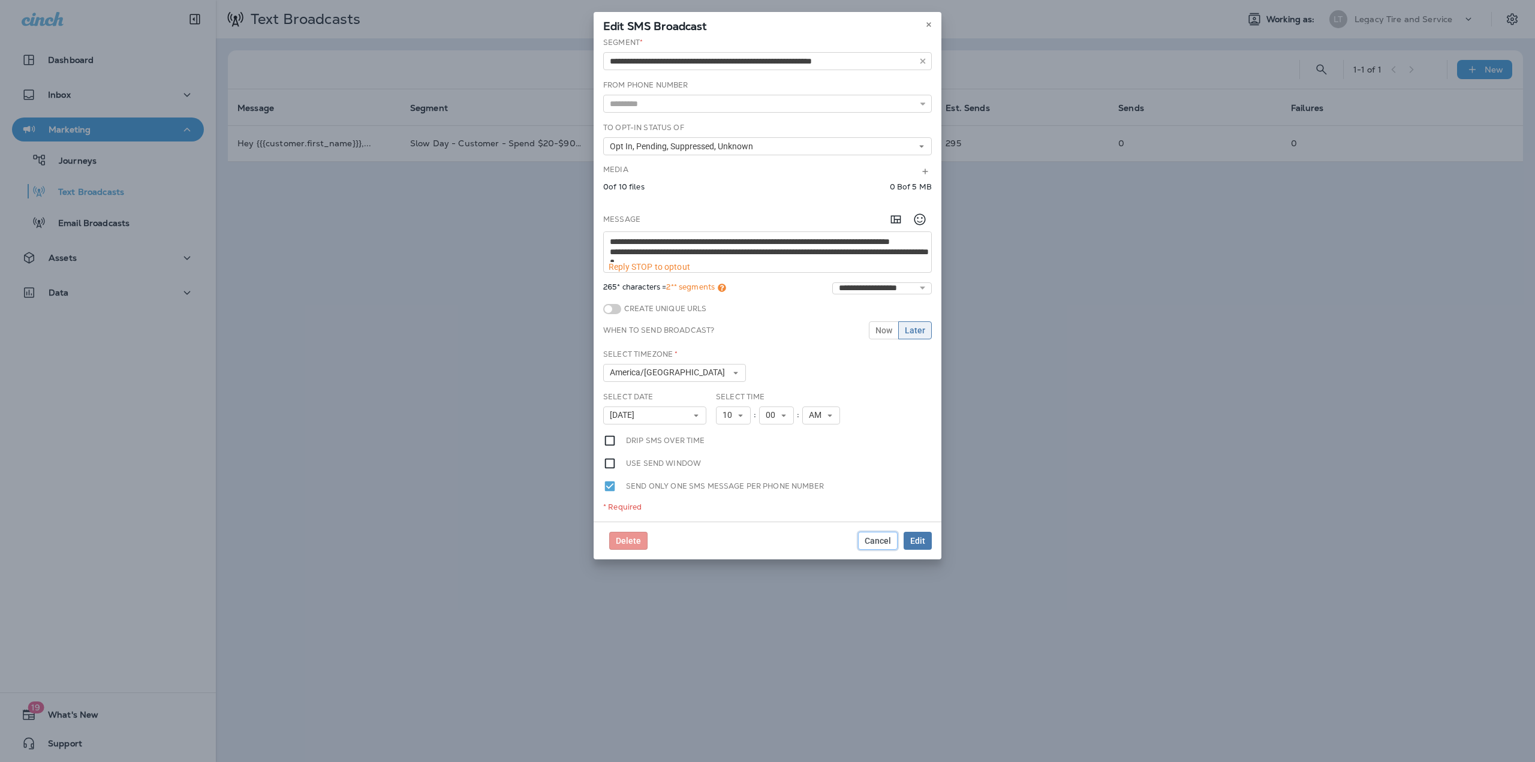
click at [880, 542] on span "Cancel" at bounding box center [878, 541] width 26 height 8
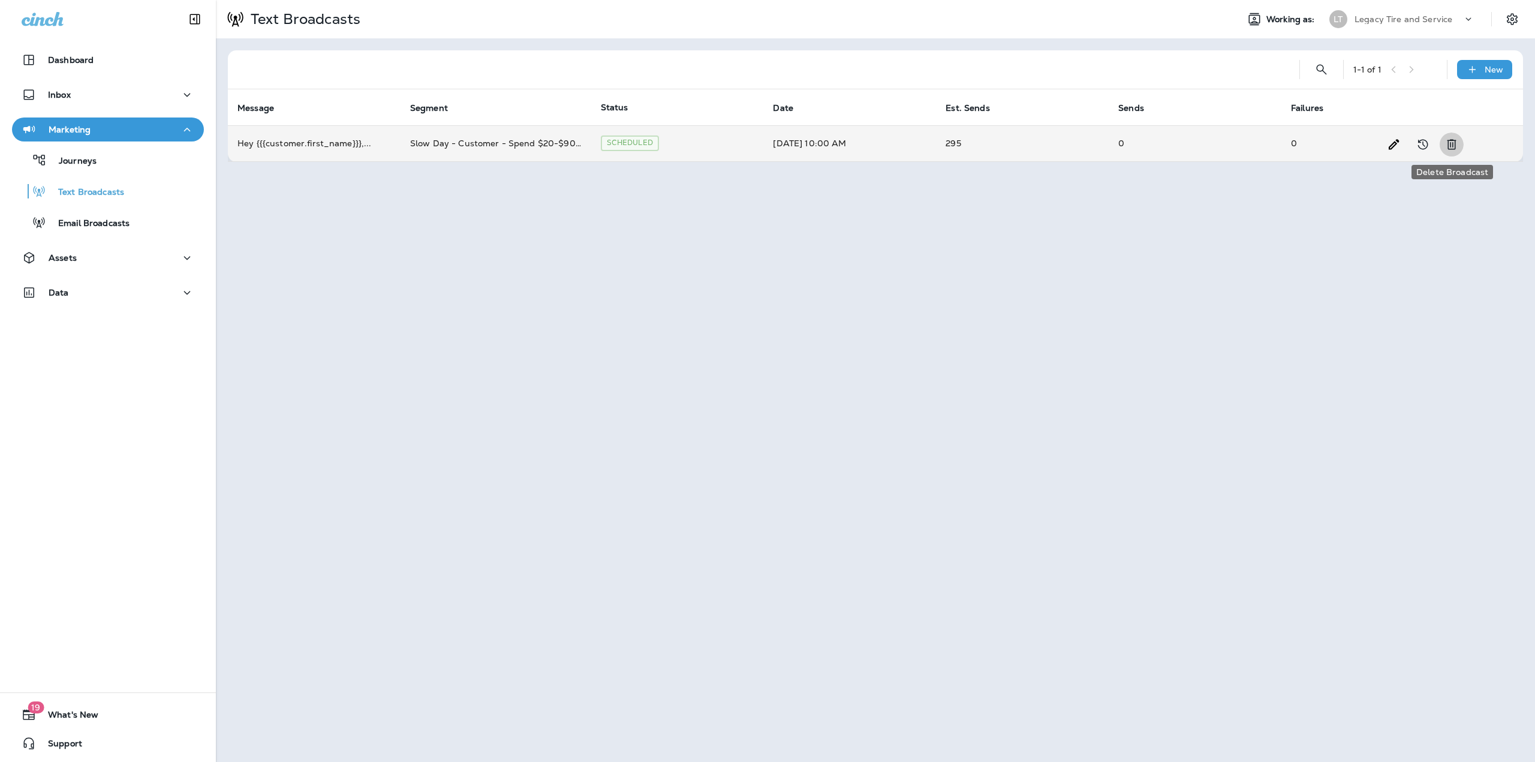
click at [1454, 148] on icon "Delete Broadcast" at bounding box center [1452, 144] width 14 height 14
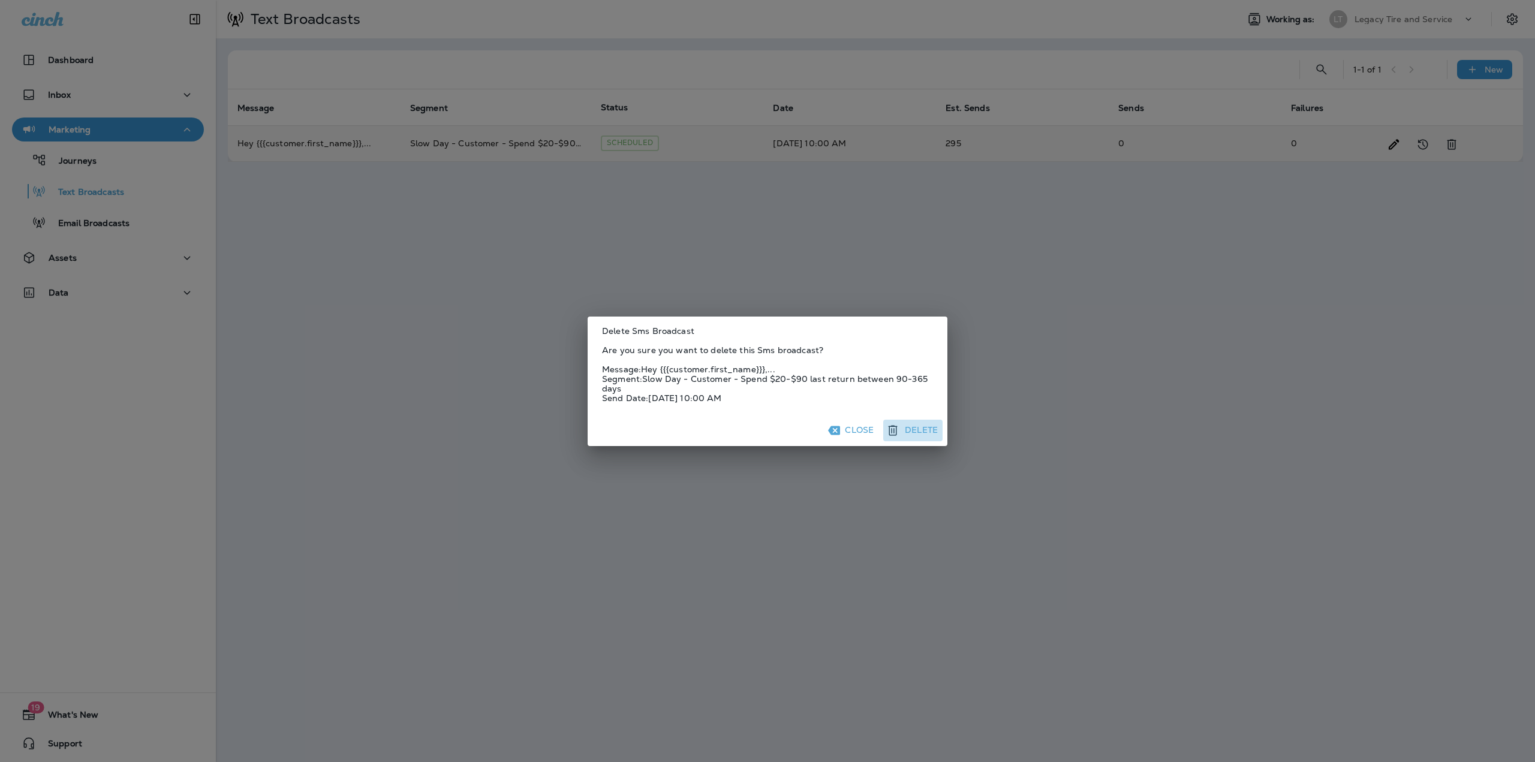
click at [926, 431] on button "Delete" at bounding box center [912, 431] width 59 height 22
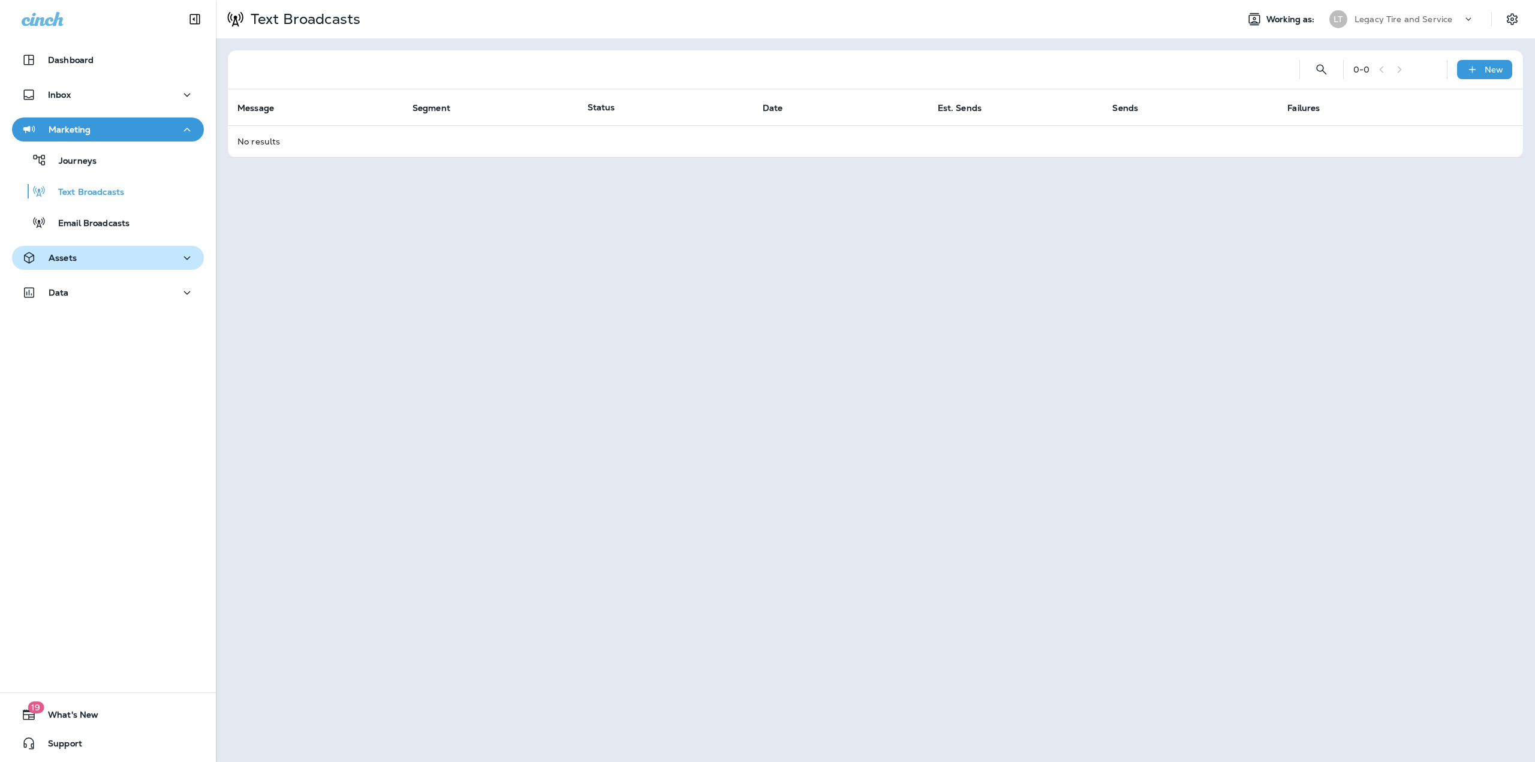
click at [97, 258] on div "Assets" at bounding box center [108, 258] width 173 height 15
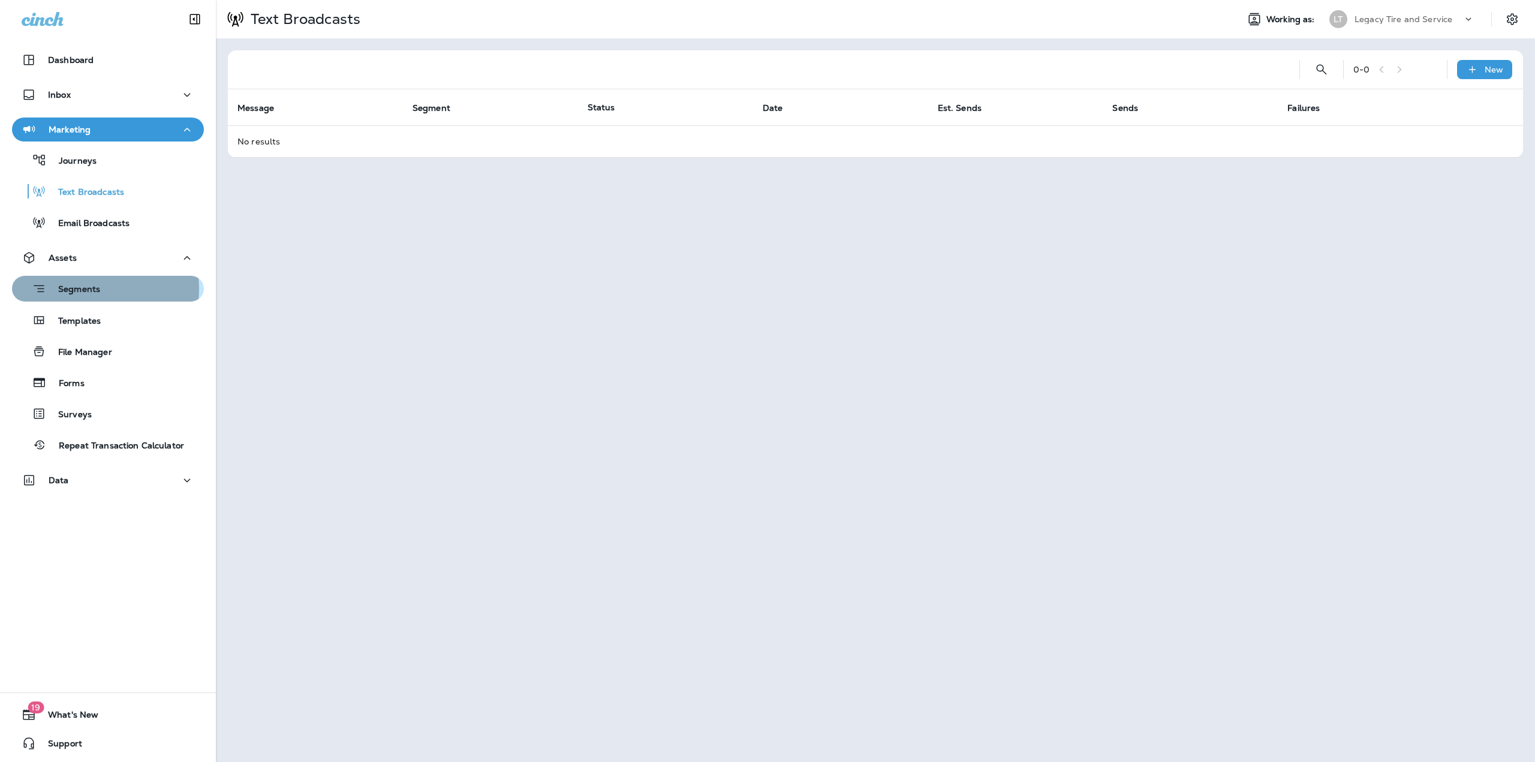
click at [85, 289] on p "Segments" at bounding box center [73, 290] width 54 height 12
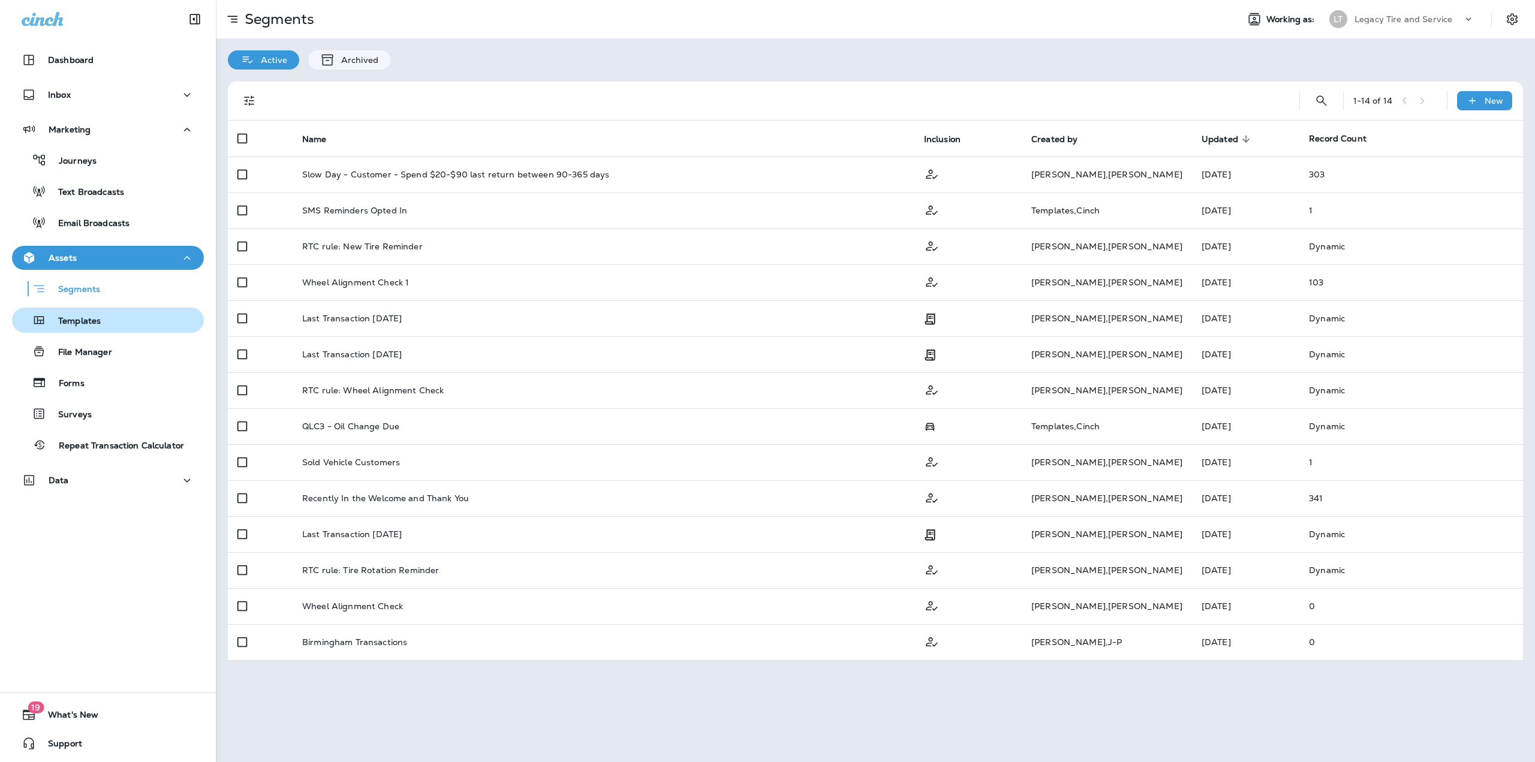
click at [74, 321] on p "Templates" at bounding box center [73, 321] width 55 height 11
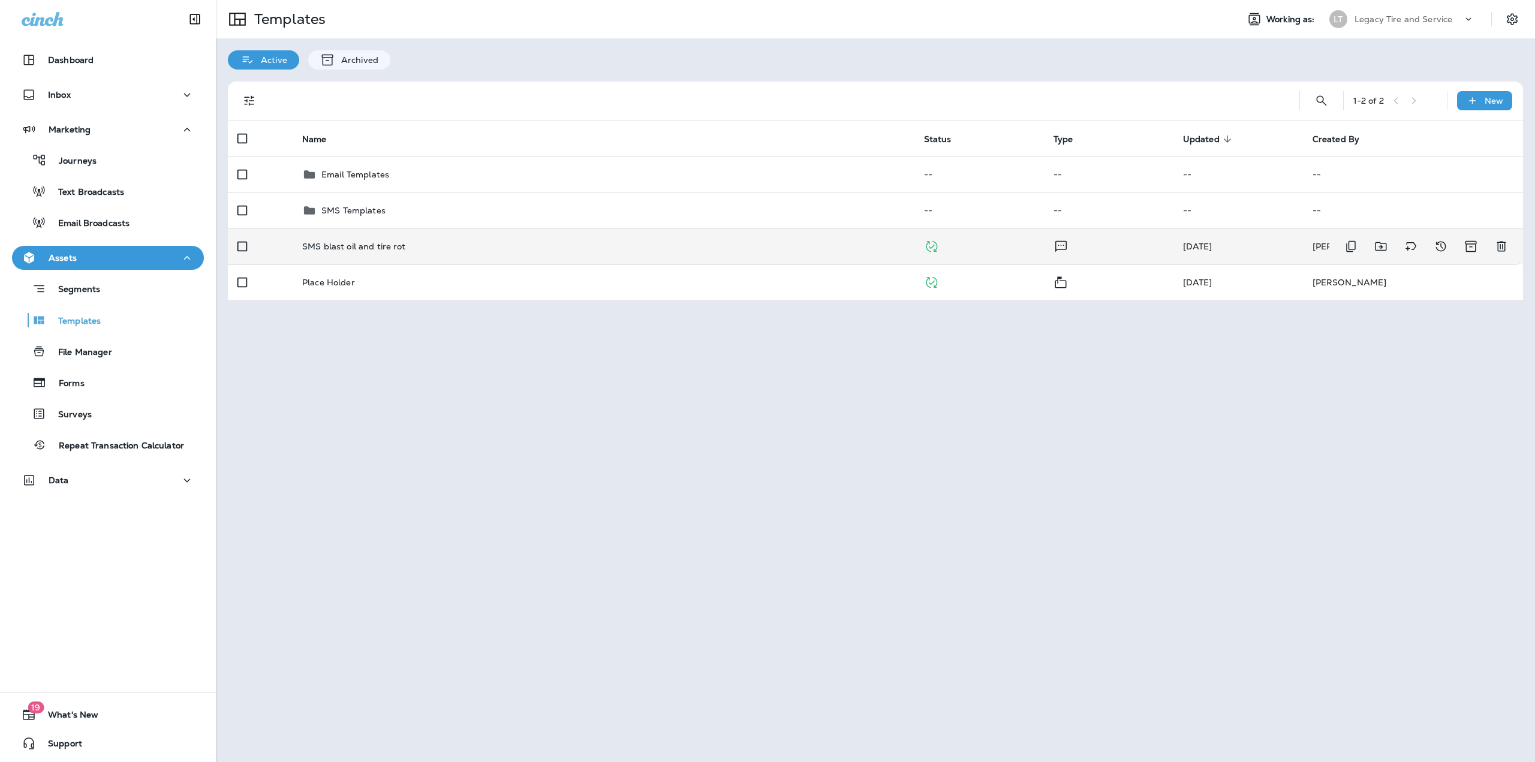
click at [471, 255] on td "SMS blast oil and tire rot" at bounding box center [604, 246] width 622 height 36
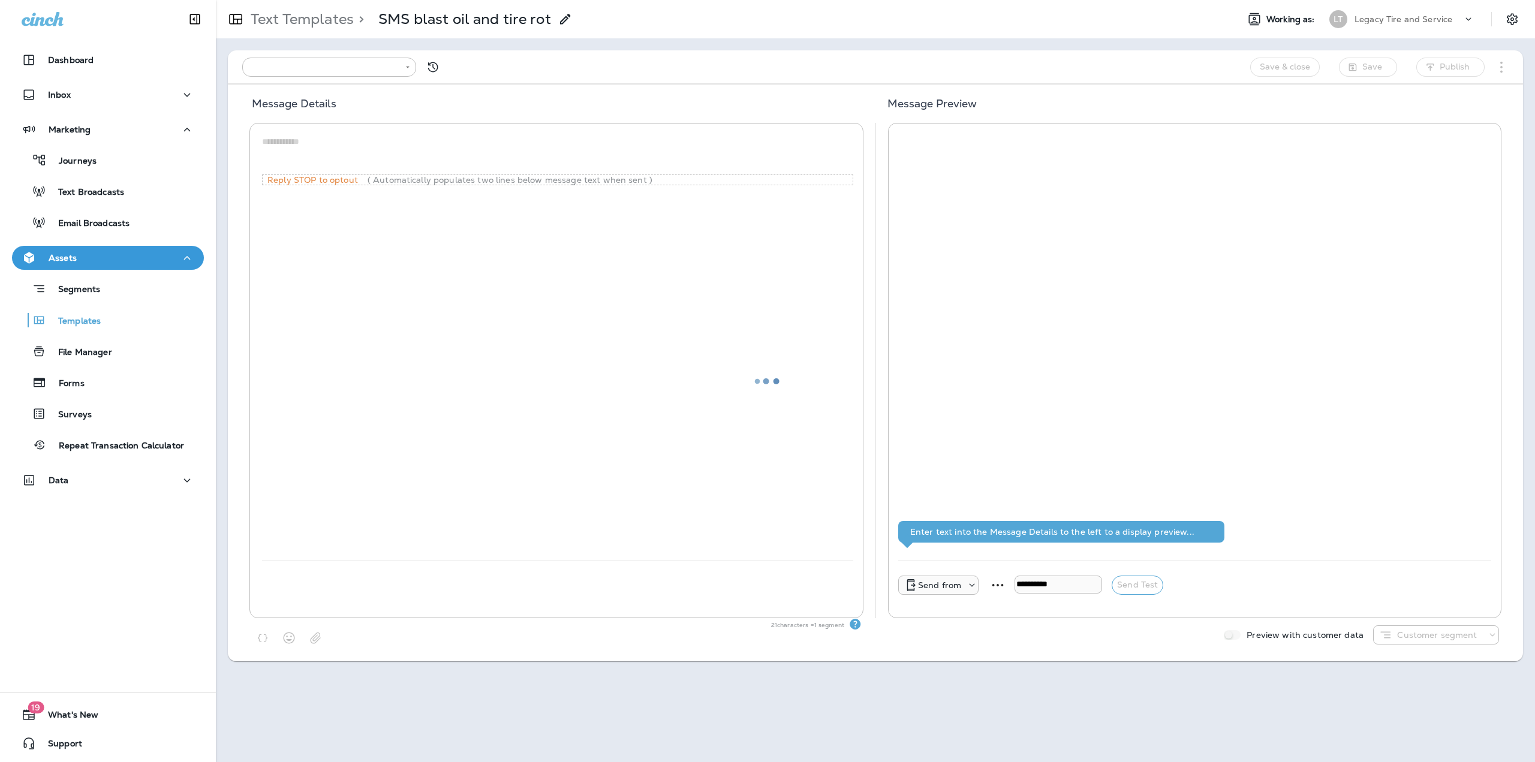
type input "**********"
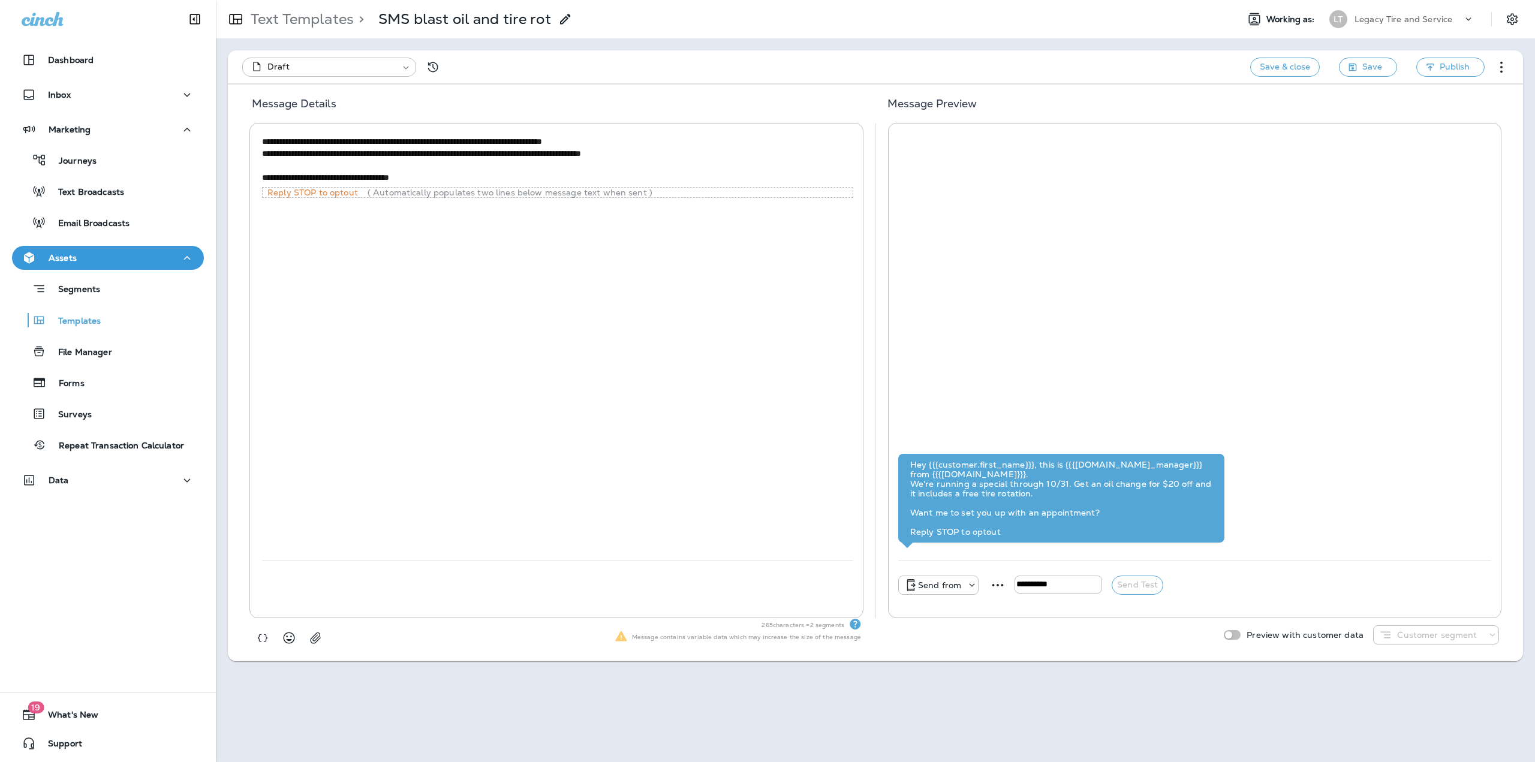
click at [479, 170] on textarea "**********" at bounding box center [557, 160] width 591 height 49
click at [476, 178] on textarea "**********" at bounding box center [557, 160] width 591 height 49
drag, startPoint x: 455, startPoint y: 179, endPoint x: 260, endPoint y: 187, distance: 195.6
click at [260, 187] on div "**********" at bounding box center [556, 370] width 614 height 495
paste textarea "**********"
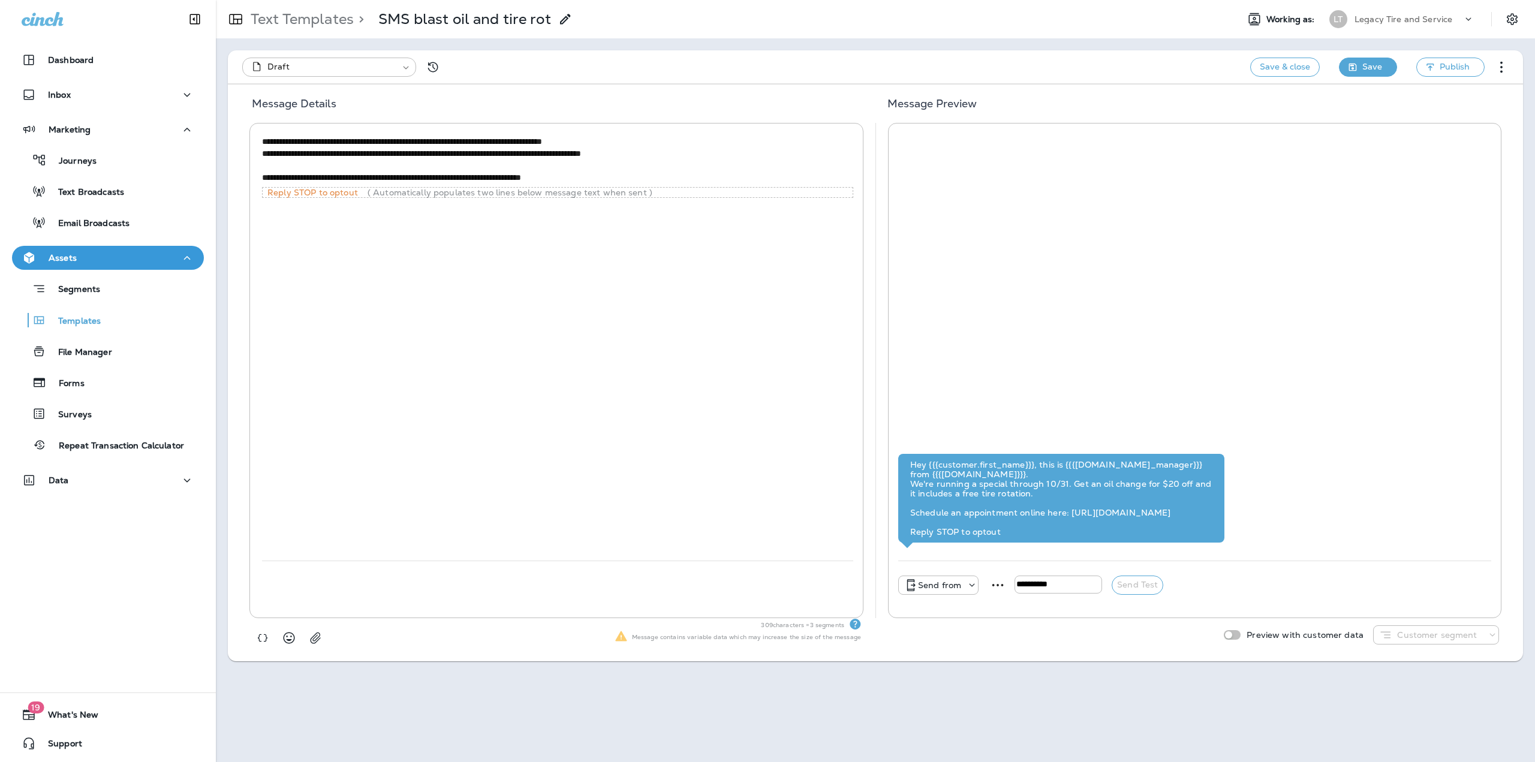
type textarea "**********"
click at [1373, 67] on span "Save" at bounding box center [1372, 66] width 20 height 15
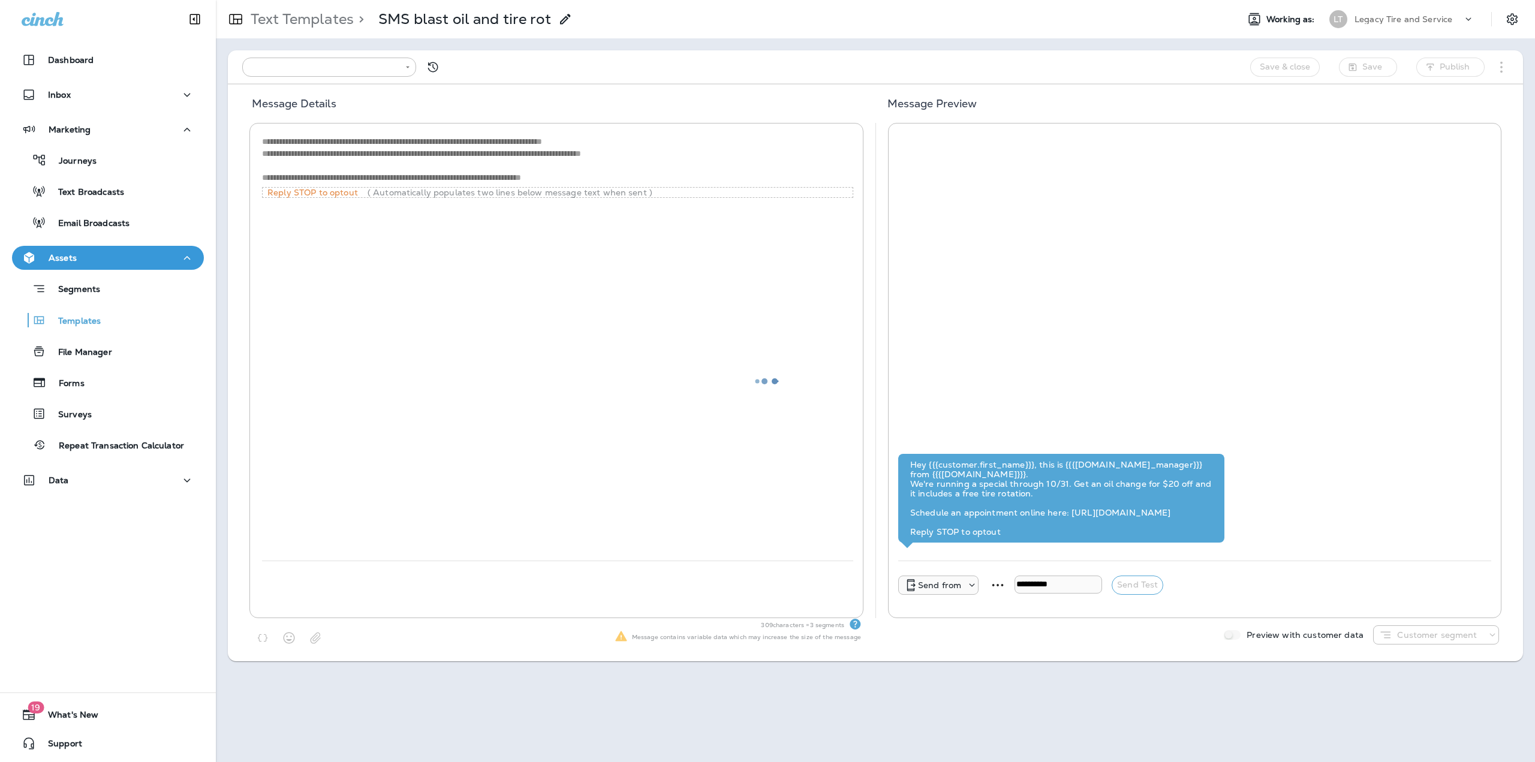
type input "**********"
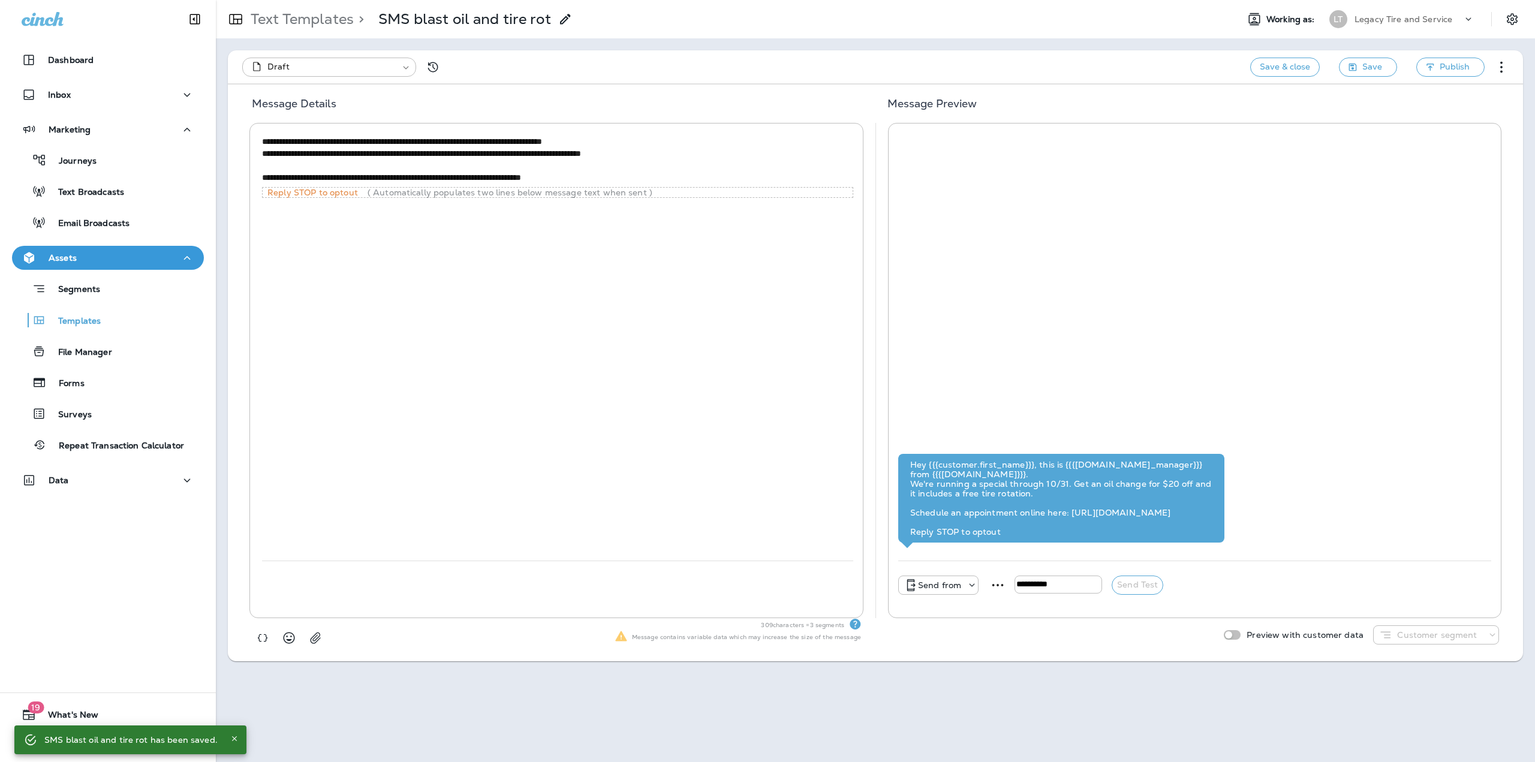
click at [1382, 639] on icon at bounding box center [1386, 635] width 14 height 14
click at [1373, 638] on div "Preview with customer data Customer segment" at bounding box center [1359, 634] width 280 height 19
click at [1391, 637] on icon at bounding box center [1386, 635] width 14 height 14
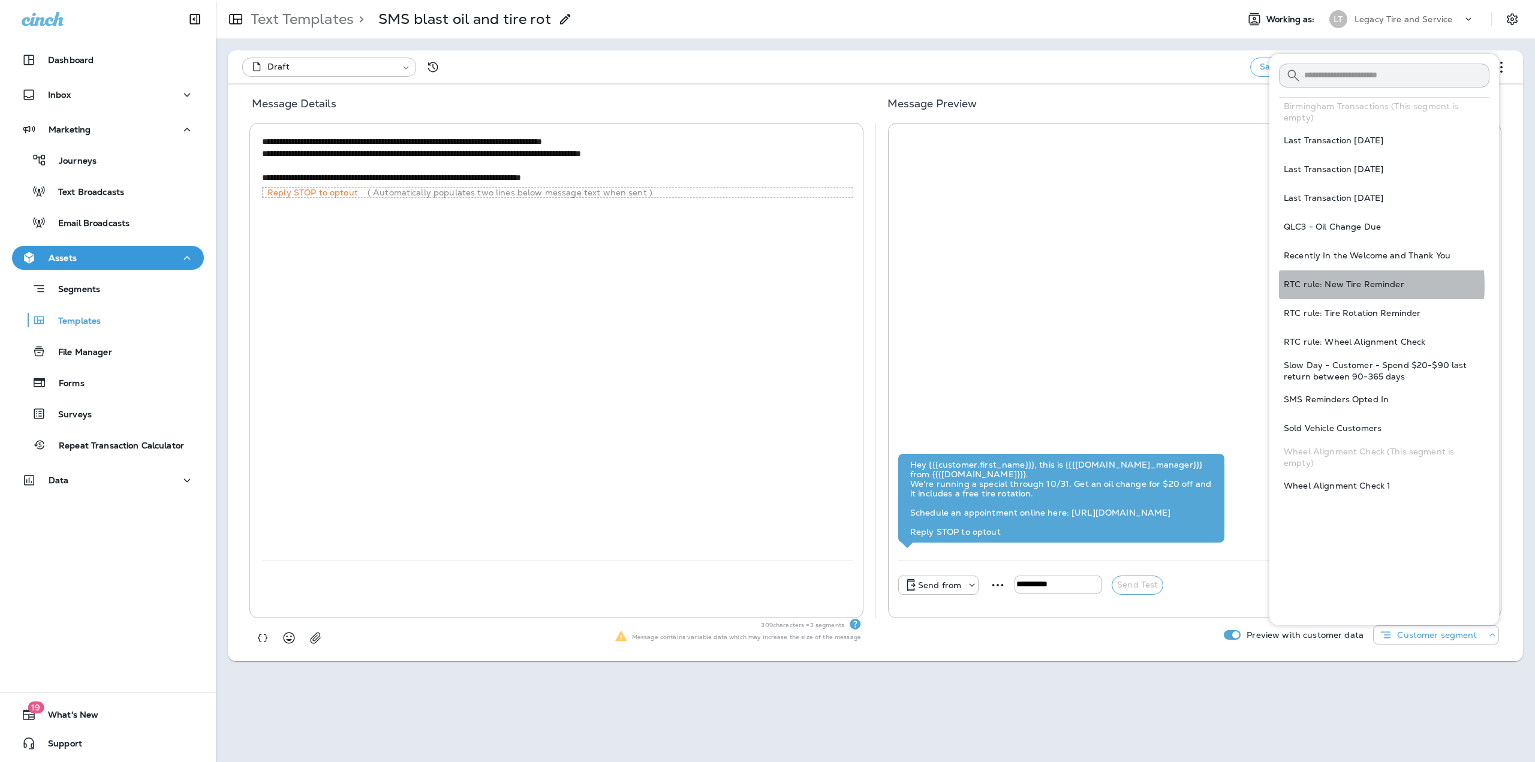
click at [1321, 285] on span "RTC rule: New Tire Reminder" at bounding box center [1344, 284] width 121 height 11
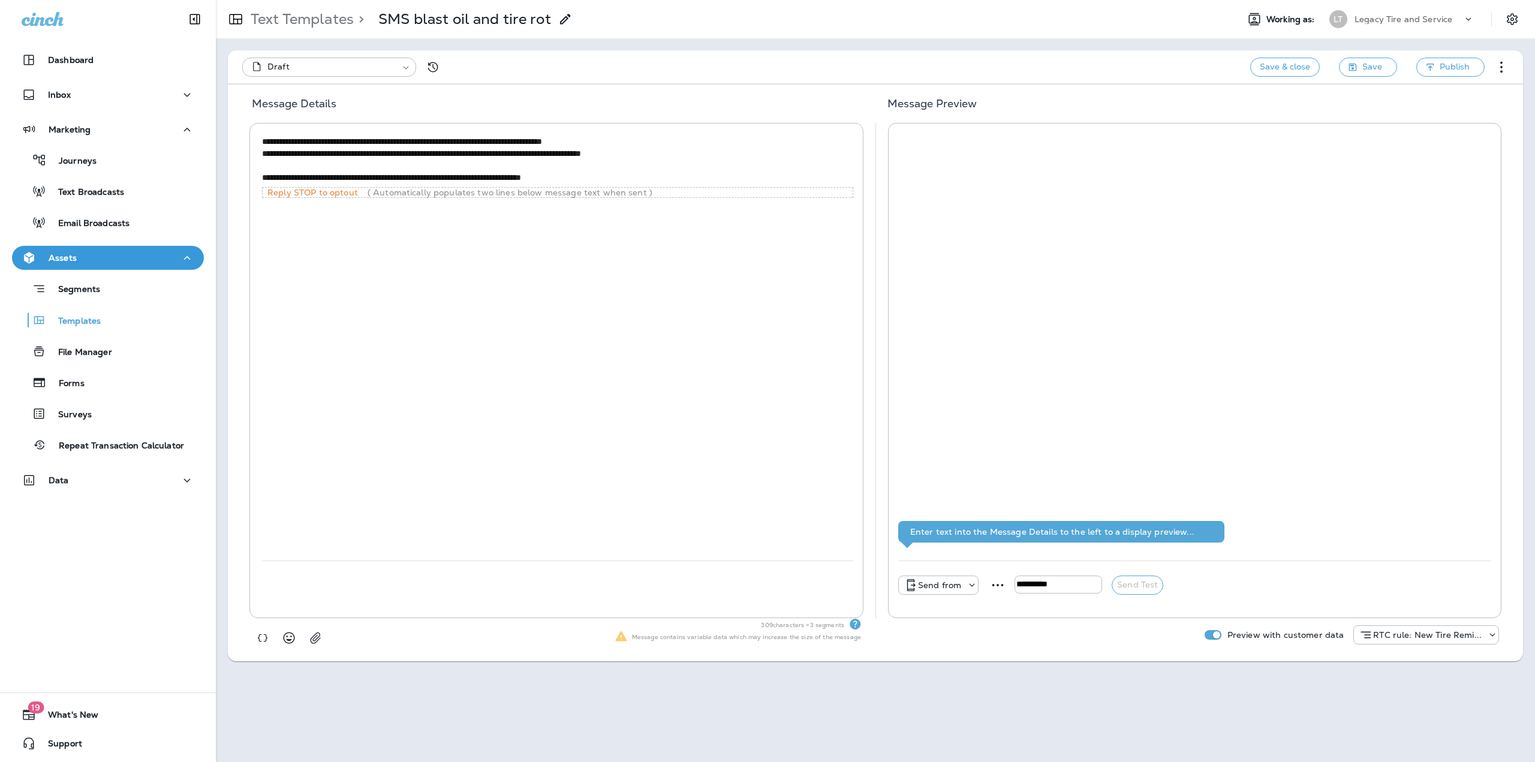
click at [1467, 634] on span "RTC rule: New Tire Remi..." at bounding box center [1427, 635] width 109 height 11
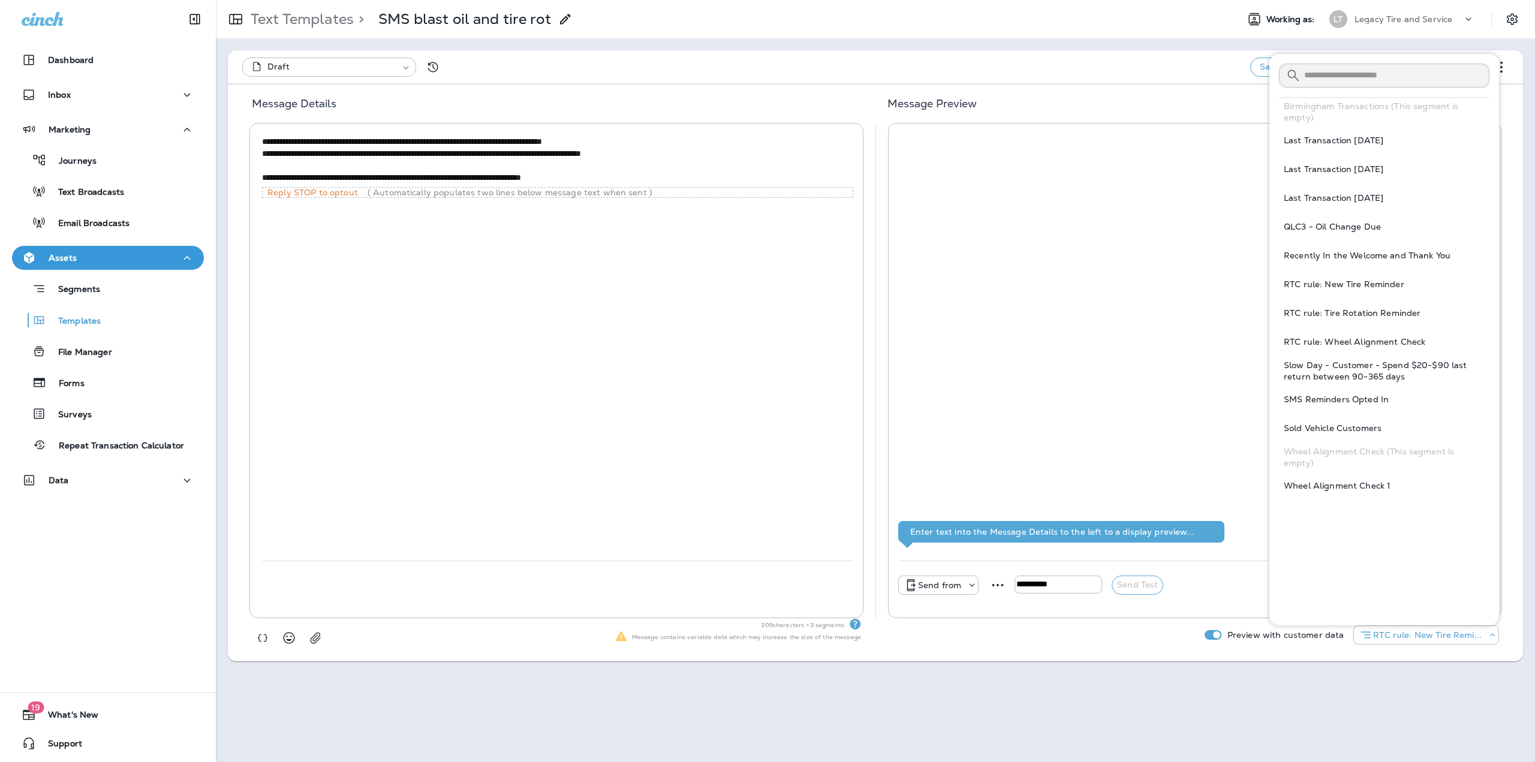
click at [1374, 480] on button "Wheel Alignment Check 1" at bounding box center [1384, 486] width 210 height 29
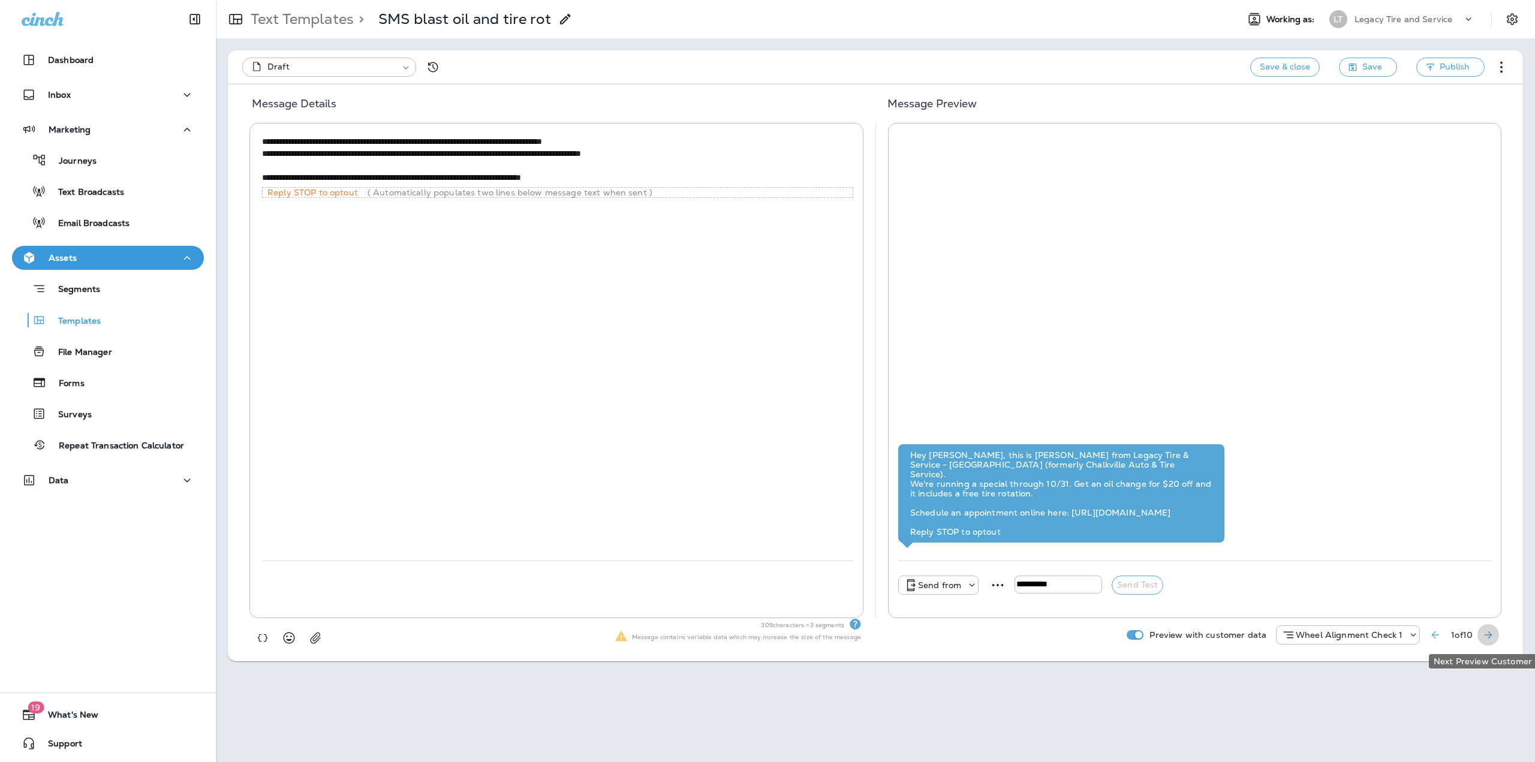
click at [1493, 637] on icon "Next Preview Customer" at bounding box center [1488, 635] width 12 height 12
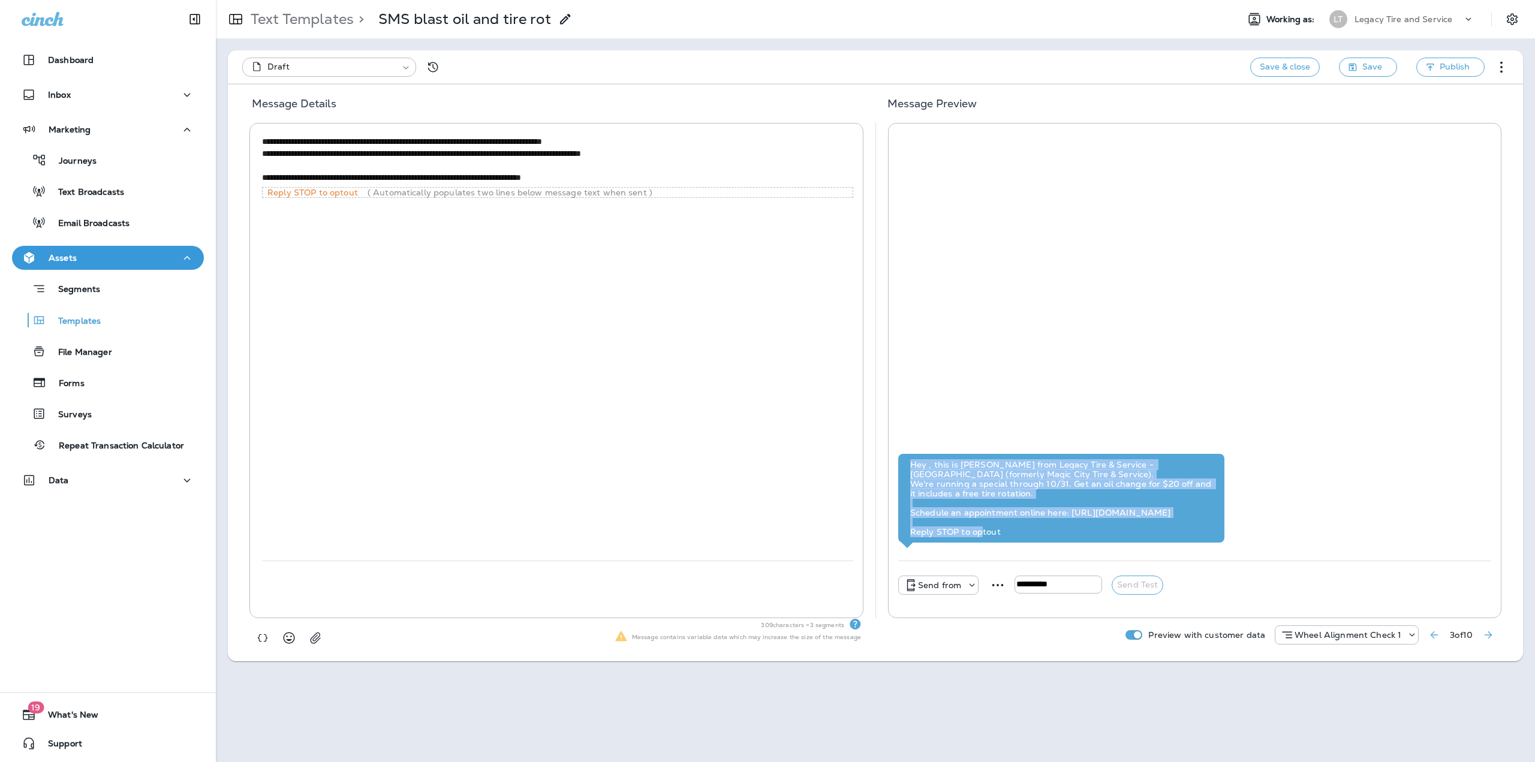
drag, startPoint x: 1138, startPoint y: 513, endPoint x: 903, endPoint y: 455, distance: 241.6
click at [903, 455] on div "Hey , this is [PERSON_NAME] from Legacy Tire & Service - [GEOGRAPHIC_DATA] (for…" at bounding box center [1061, 498] width 326 height 89
copy div "Hey , this is [PERSON_NAME] from Legacy Tire & Service - [GEOGRAPHIC_DATA] (for…"
click at [1484, 635] on icon "Next Preview Customer" at bounding box center [1488, 635] width 12 height 12
drag, startPoint x: 1139, startPoint y: 519, endPoint x: 900, endPoint y: 456, distance: 246.7
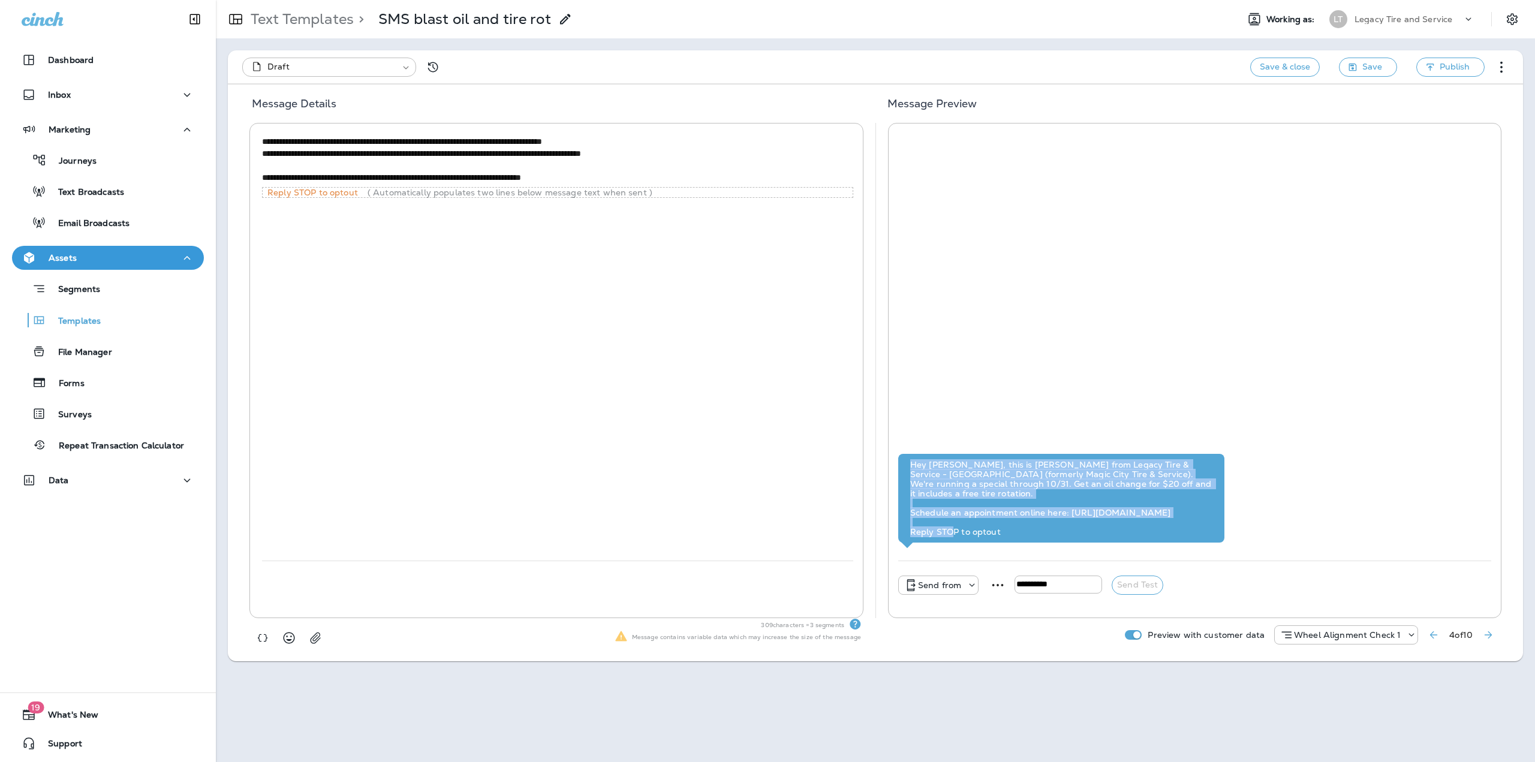
click at [900, 456] on div "Hey [PERSON_NAME], this is [PERSON_NAME] from Legacy Tire & Service - [GEOGRAPH…" at bounding box center [1061, 498] width 326 height 89
copy div "Hey [PERSON_NAME], this is [PERSON_NAME] from Legacy Tire & Service - [GEOGRAPH…"
click at [308, 641] on button "button" at bounding box center [316, 638] width 22 height 22
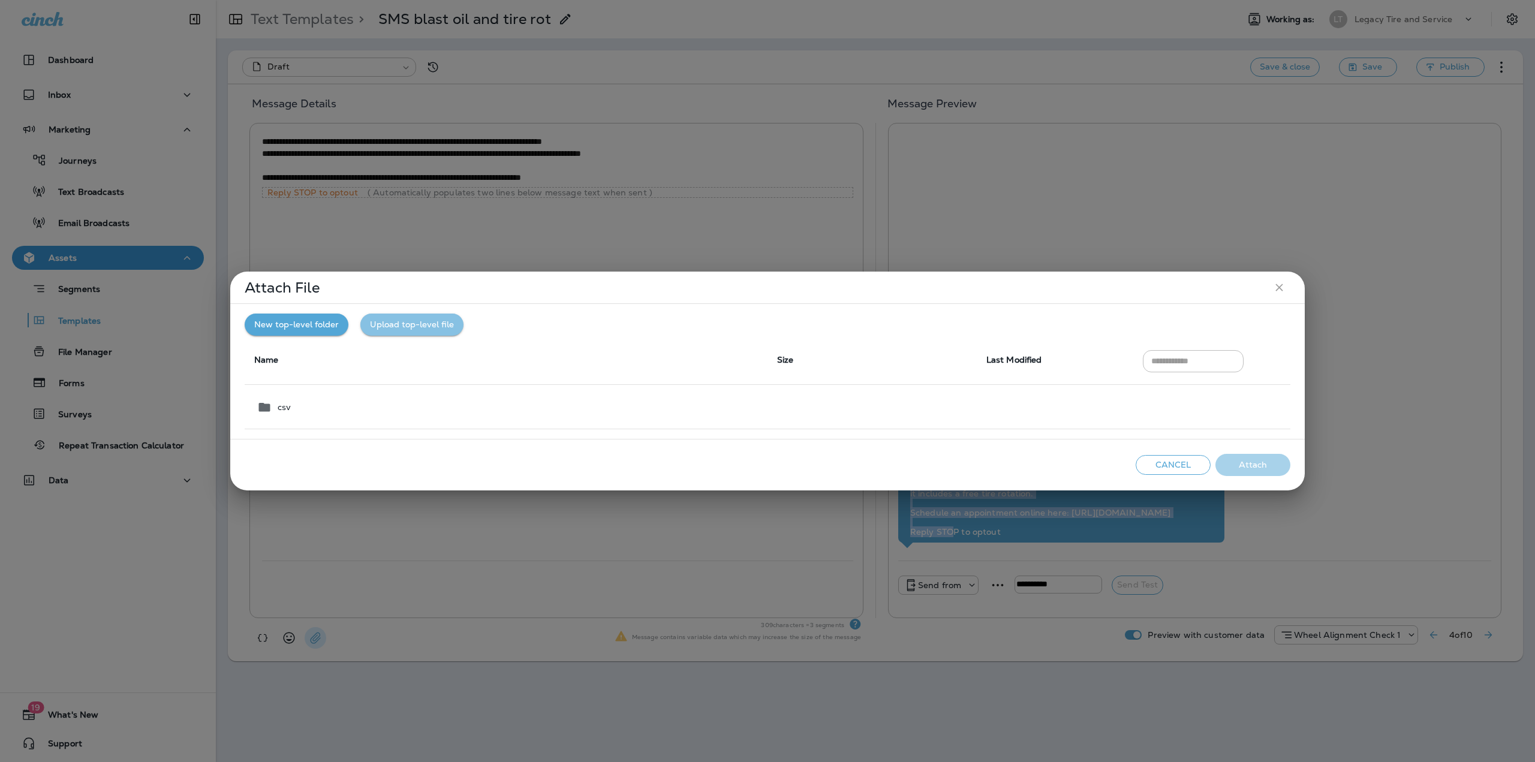
click at [396, 327] on button "Upload top-level file" at bounding box center [411, 325] width 103 height 22
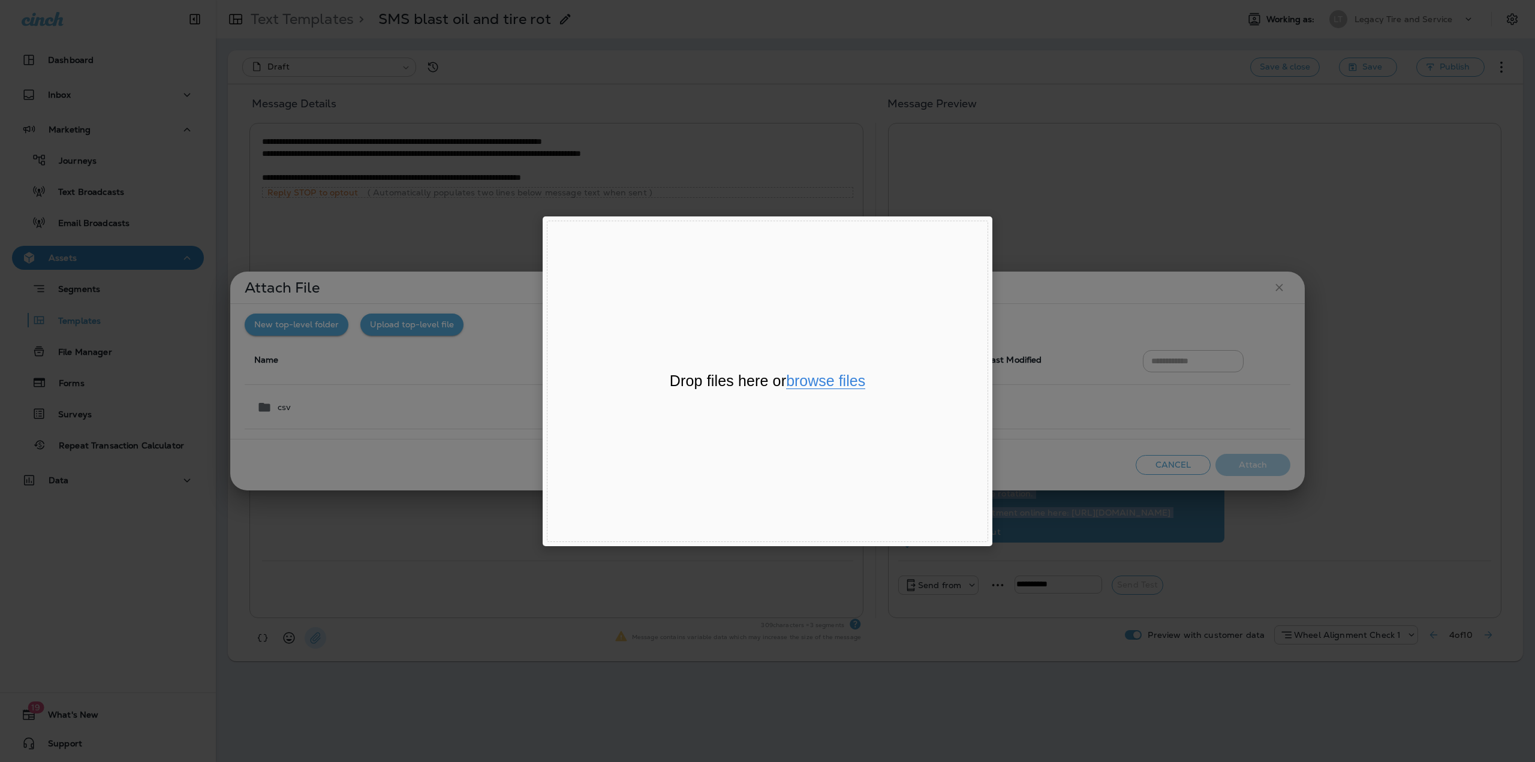
click at [833, 386] on button "browse files" at bounding box center [825, 382] width 79 height 16
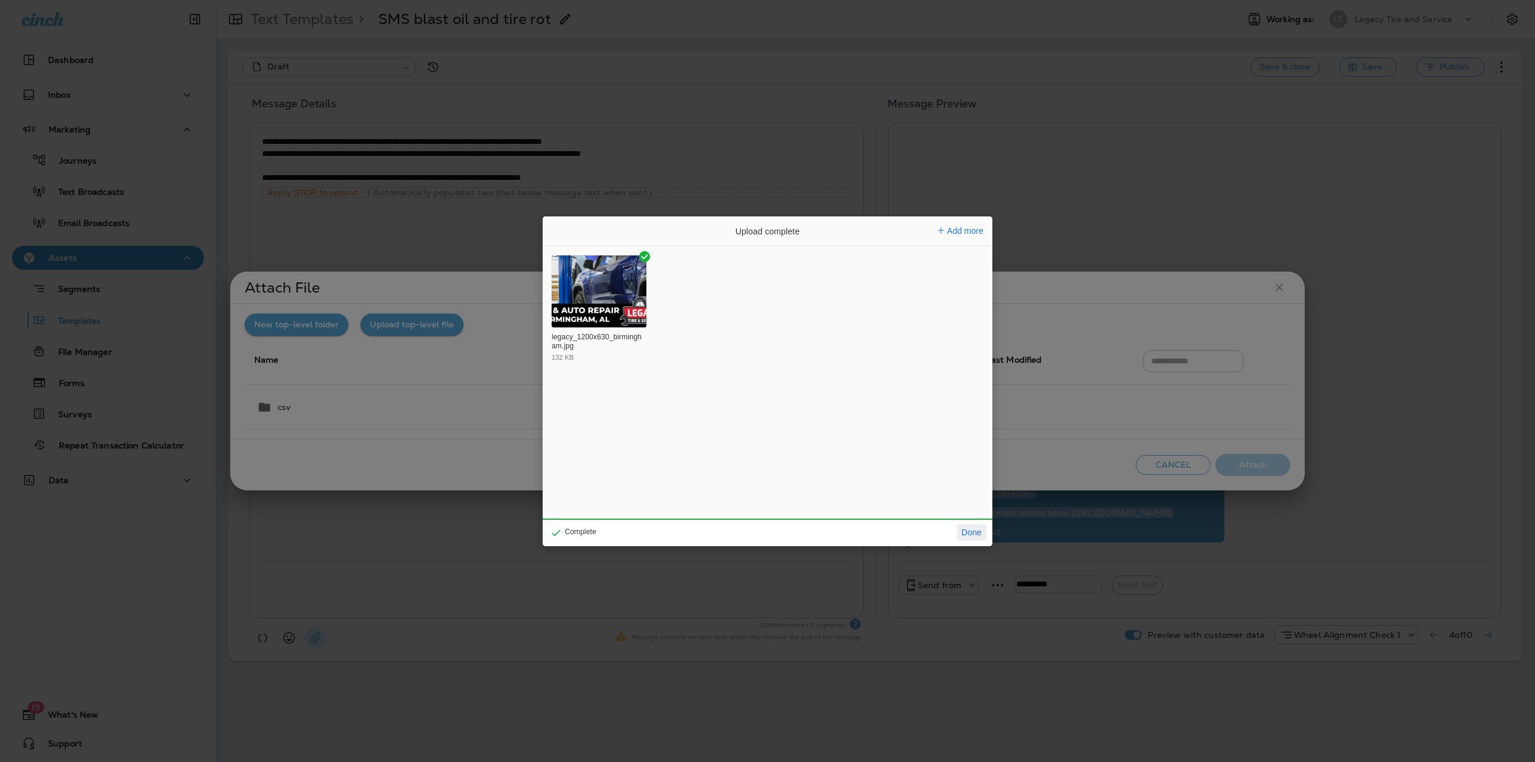
click at [975, 534] on button "Done" at bounding box center [971, 532] width 29 height 17
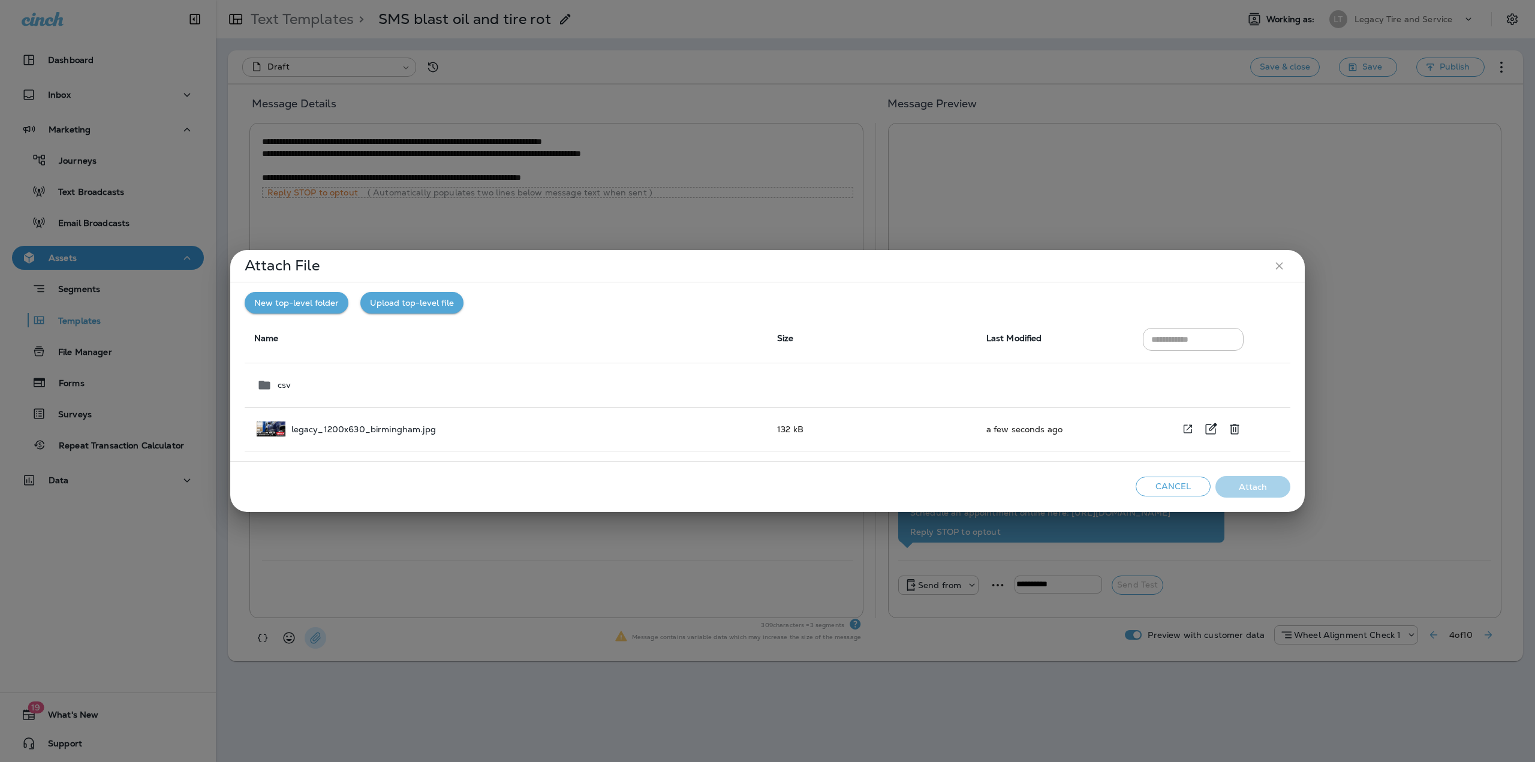
click at [491, 431] on div "legacy_1200x630_birmingham.jpg" at bounding box center [507, 429] width 501 height 15
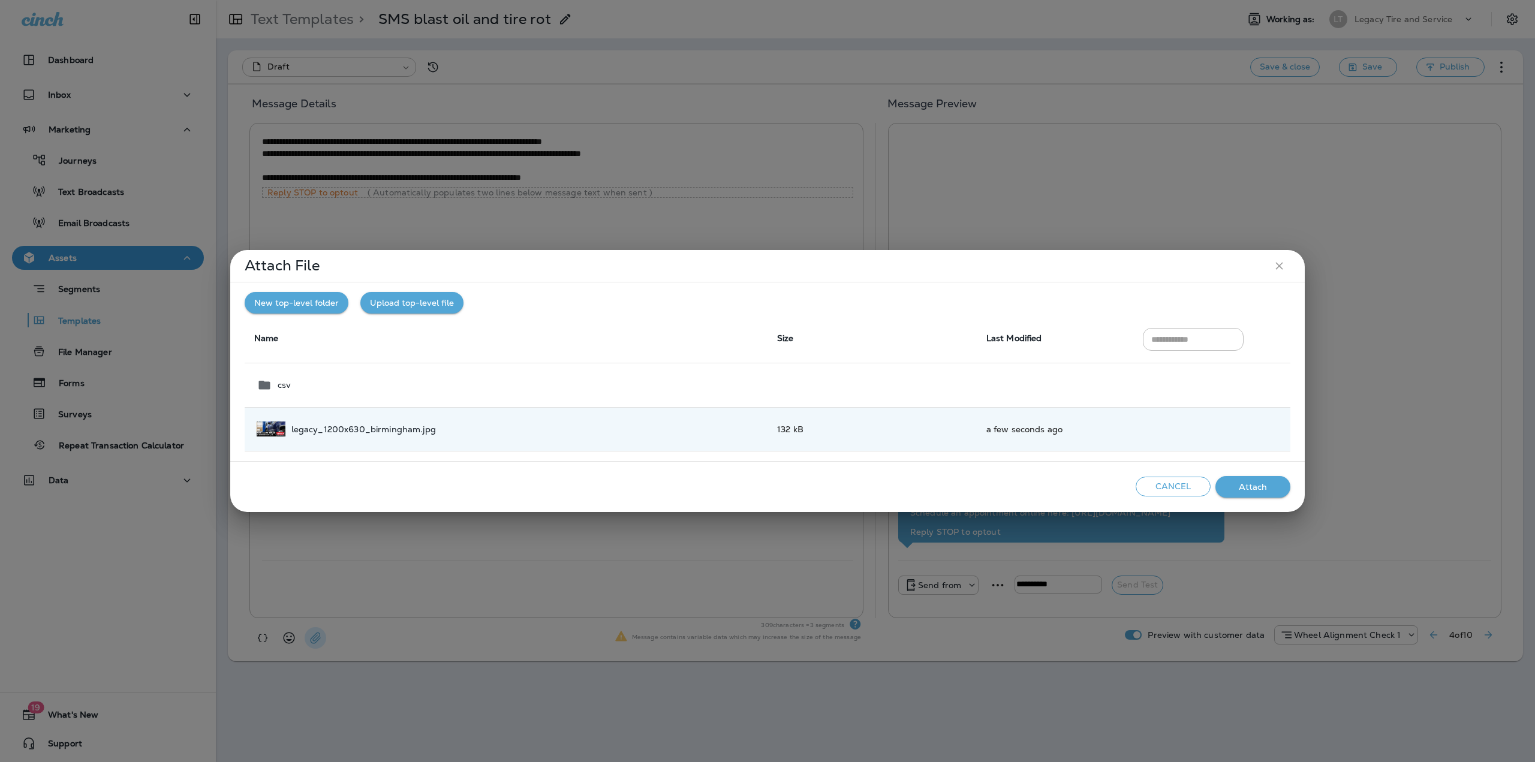
click at [1232, 486] on button "Attach" at bounding box center [1252, 487] width 75 height 22
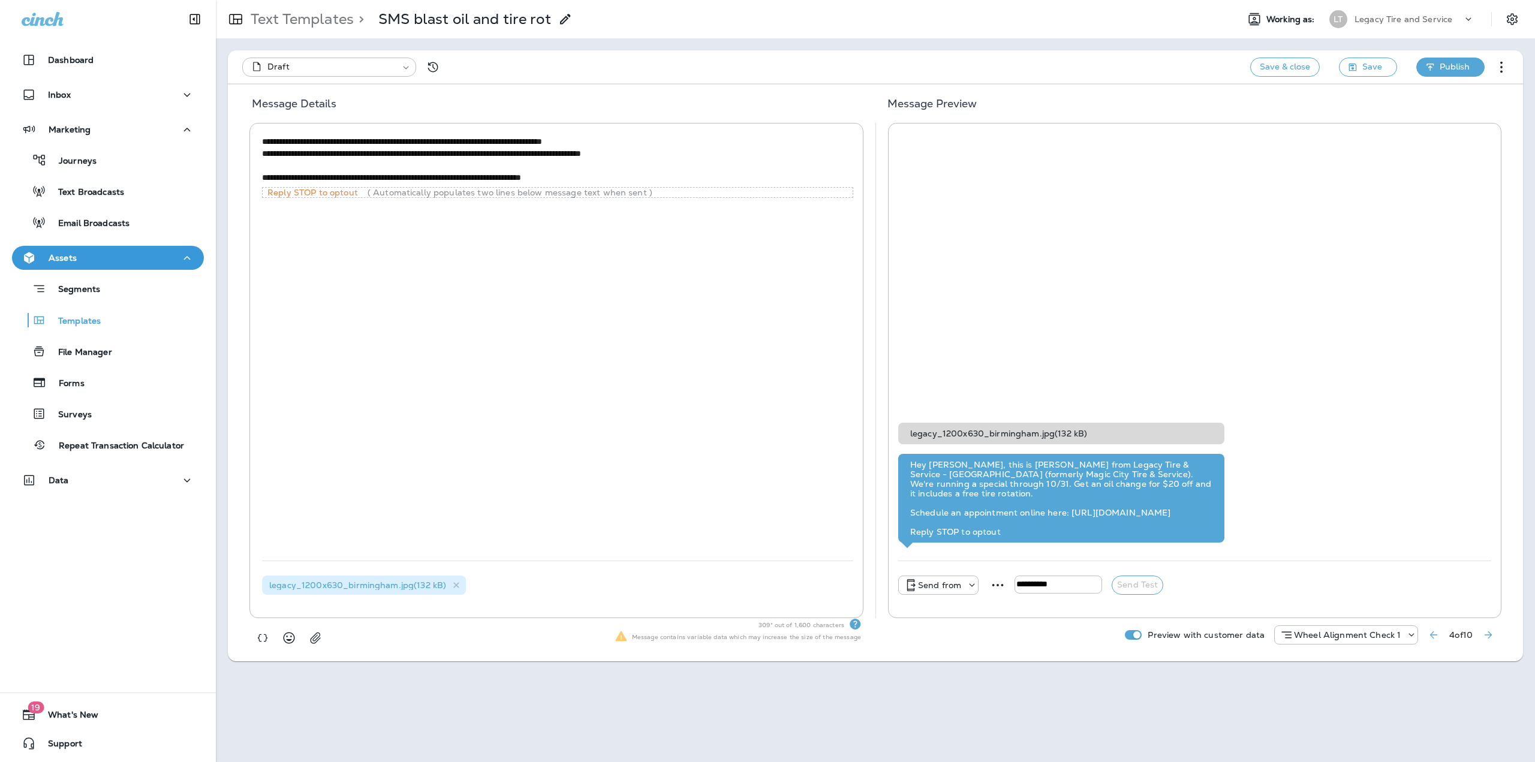
click at [1434, 68] on icon "button" at bounding box center [1430, 67] width 8 height 8
